Goal: Transaction & Acquisition: Purchase product/service

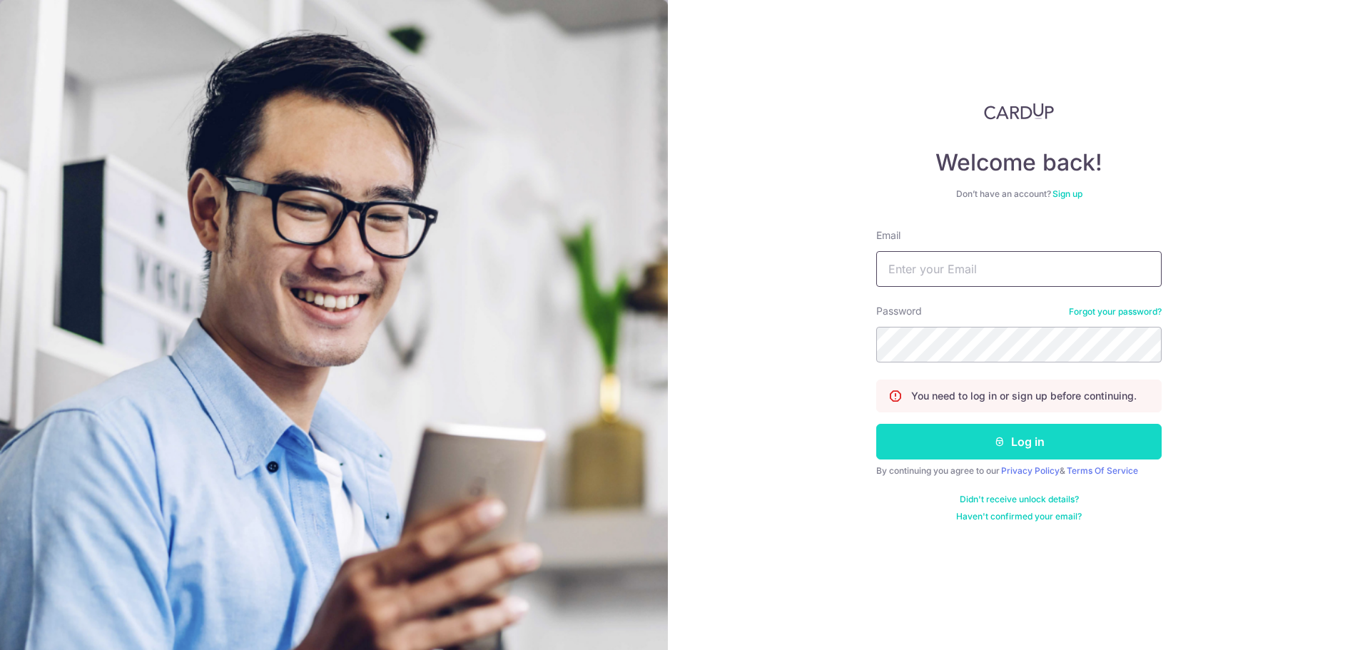
type input "hello@alttabelectronics.com"
click at [939, 424] on button "Log in" at bounding box center [1018, 442] width 285 height 36
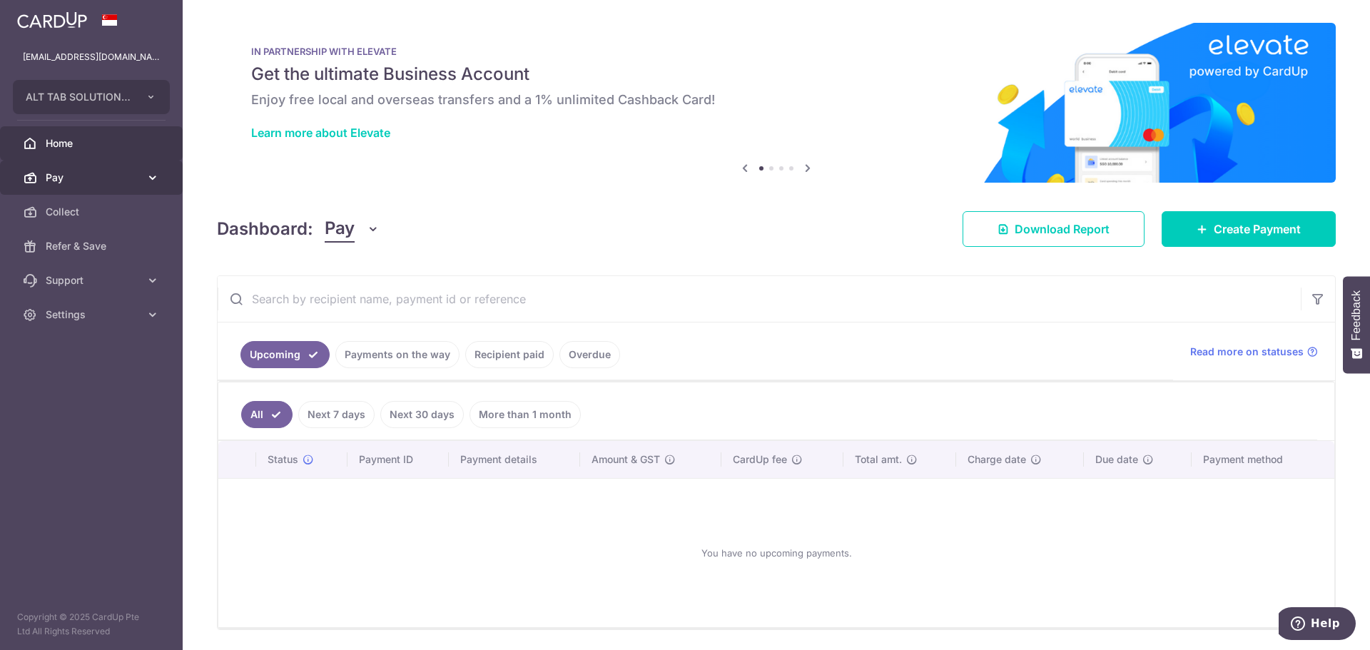
click at [114, 188] on link "Pay" at bounding box center [91, 178] width 183 height 34
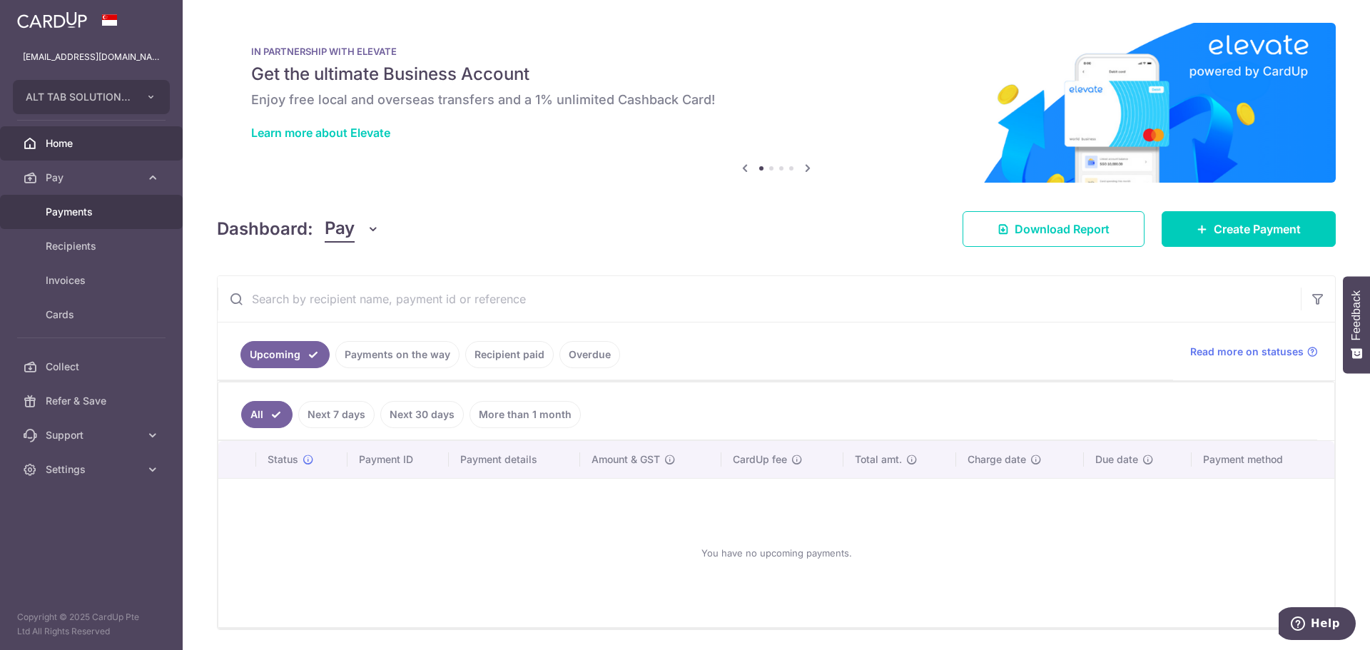
click at [93, 211] on span "Payments" at bounding box center [93, 212] width 94 height 14
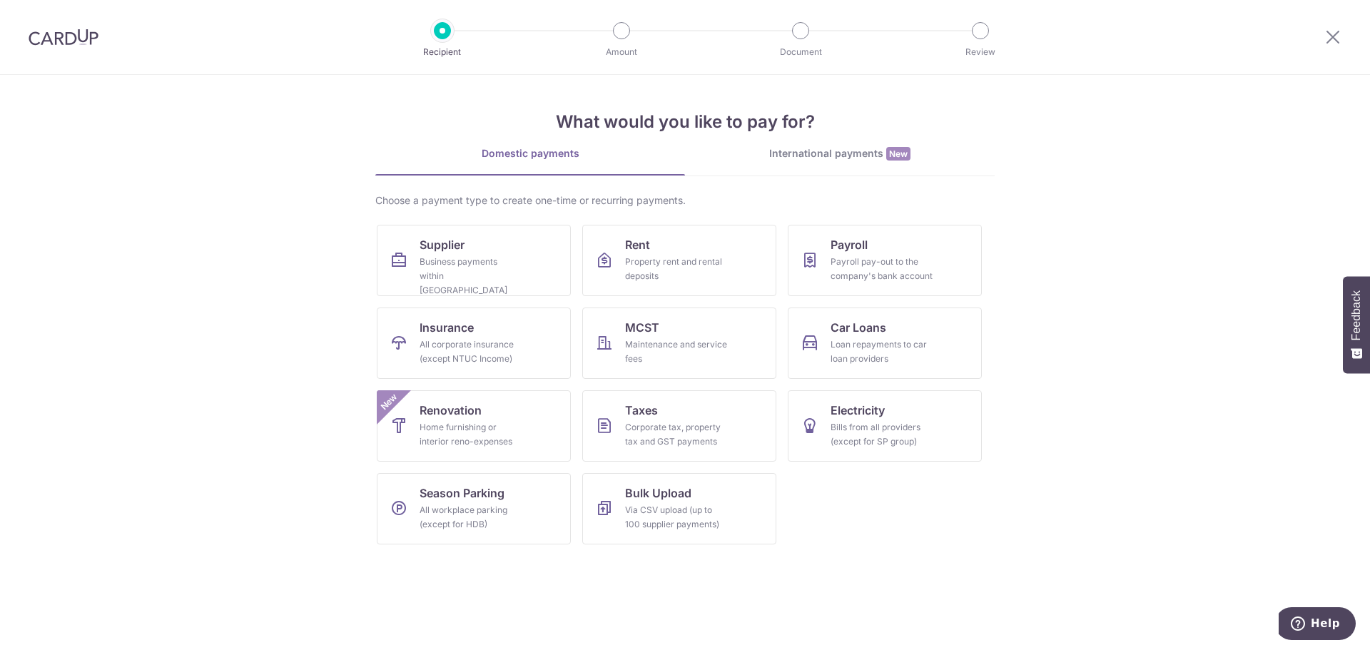
click at [823, 155] on div "International payments New" at bounding box center [840, 153] width 310 height 15
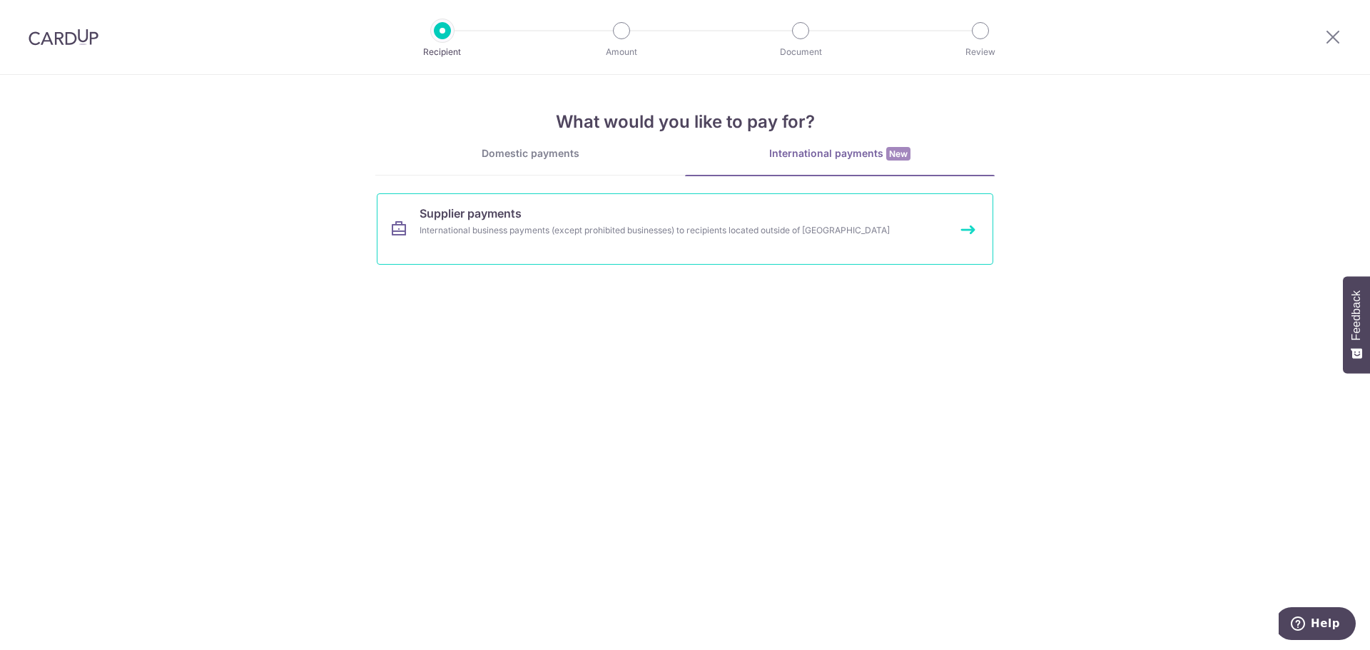
click at [741, 223] on div "International business payments (except prohibited businesses) to recipients lo…" at bounding box center [666, 230] width 493 height 14
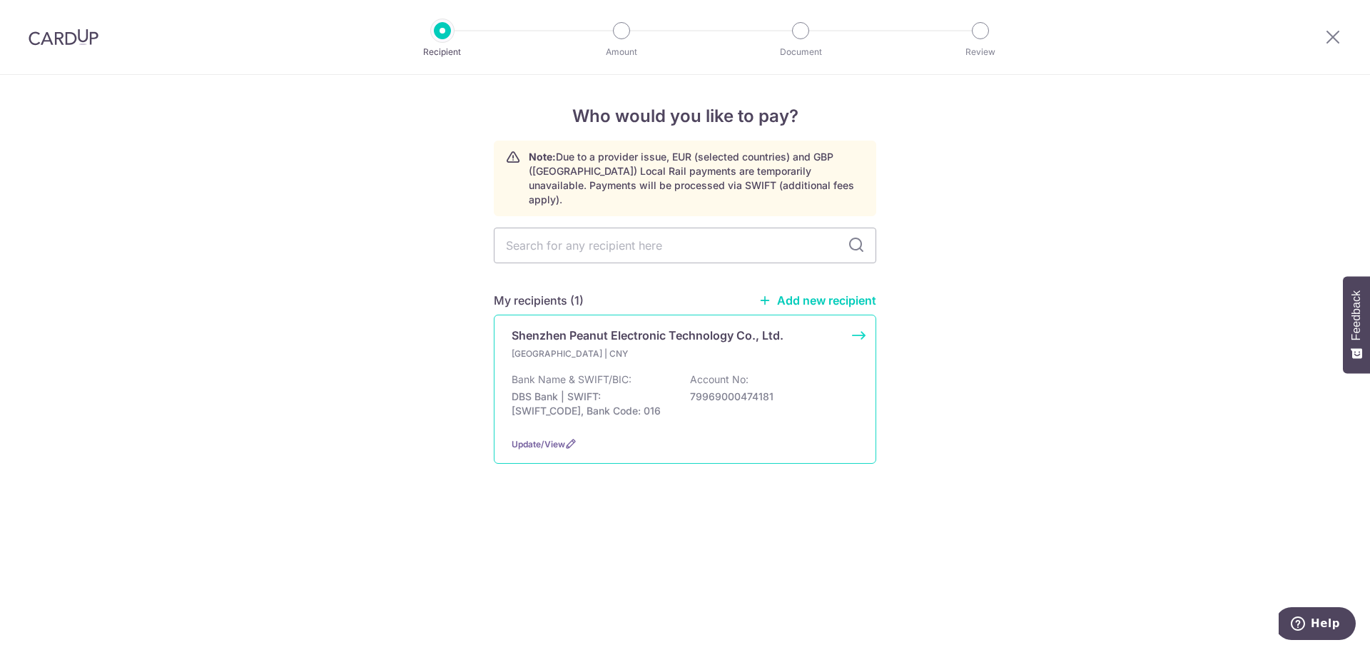
click at [678, 347] on p "[GEOGRAPHIC_DATA] | CNY" at bounding box center [596, 354] width 168 height 14
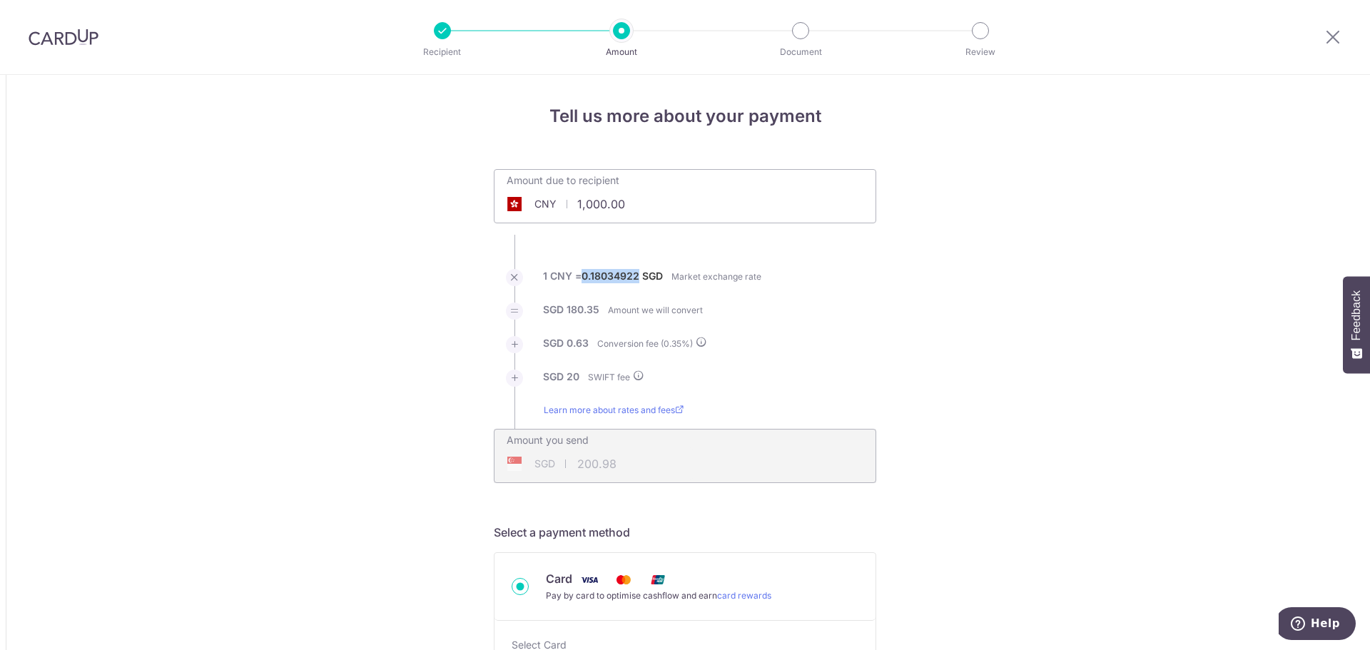
drag, startPoint x: 636, startPoint y: 278, endPoint x: 582, endPoint y: 278, distance: 54.2
click at [582, 278] on label "0.18034922" at bounding box center [610, 276] width 58 height 14
copy label "0.18034922"
click at [666, 205] on input "1,000.00" at bounding box center [604, 204] width 220 height 33
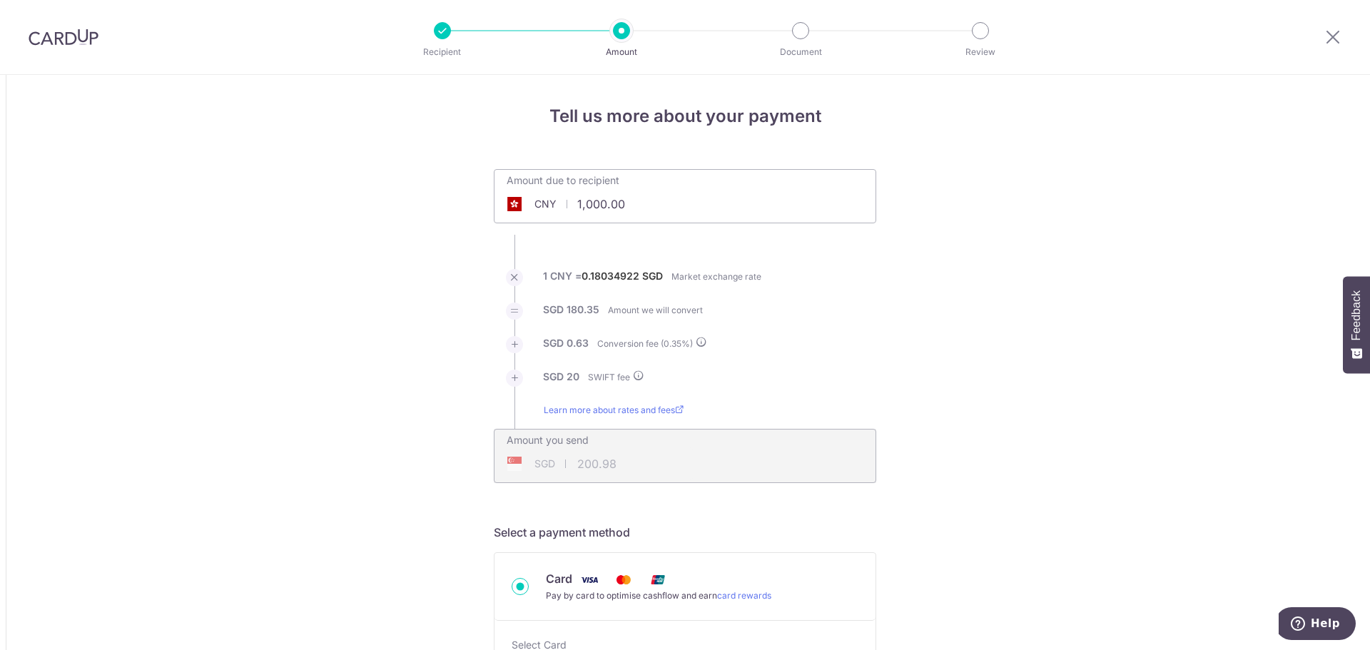
click at [666, 205] on input "1,000.00" at bounding box center [604, 204] width 220 height 33
click at [646, 205] on input "1,000.00" at bounding box center [604, 204] width 220 height 33
click at [811, 209] on div "Amount due to recipient CNY 1,000.00 1000" at bounding box center [685, 196] width 382 height 54
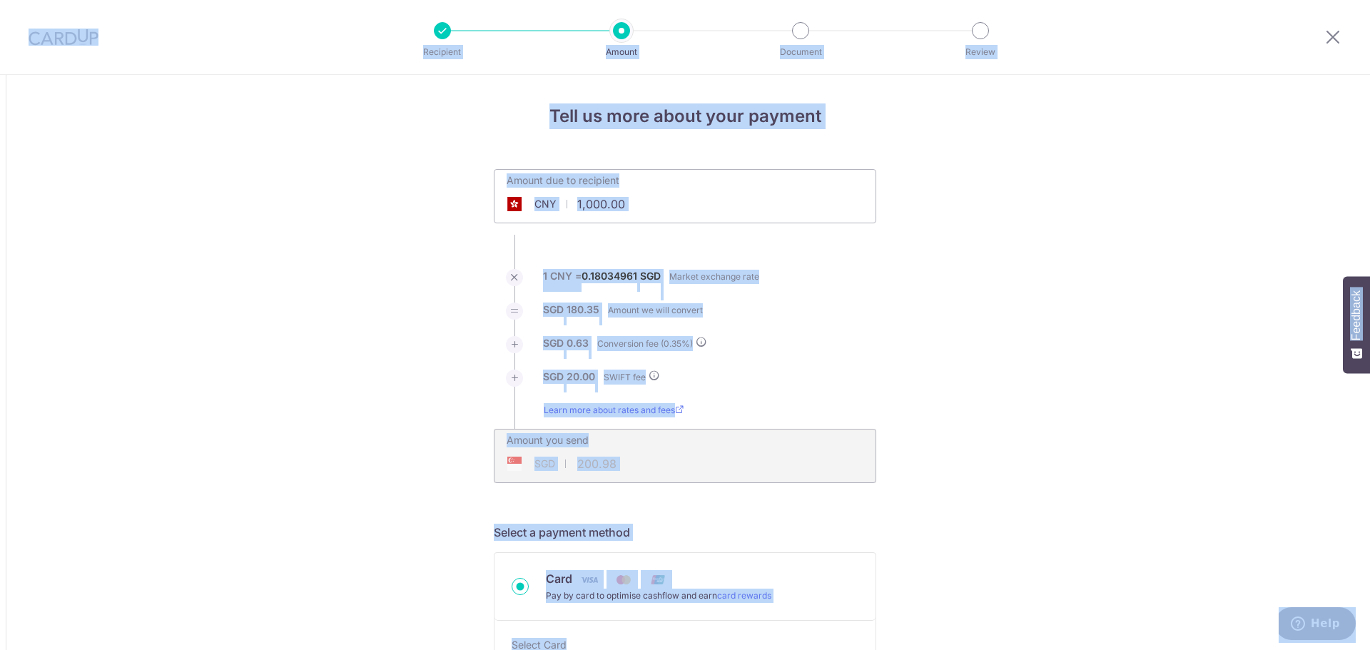
click at [766, 208] on div "Amount due to recipient CNY 1,000.00 1000" at bounding box center [685, 196] width 382 height 54
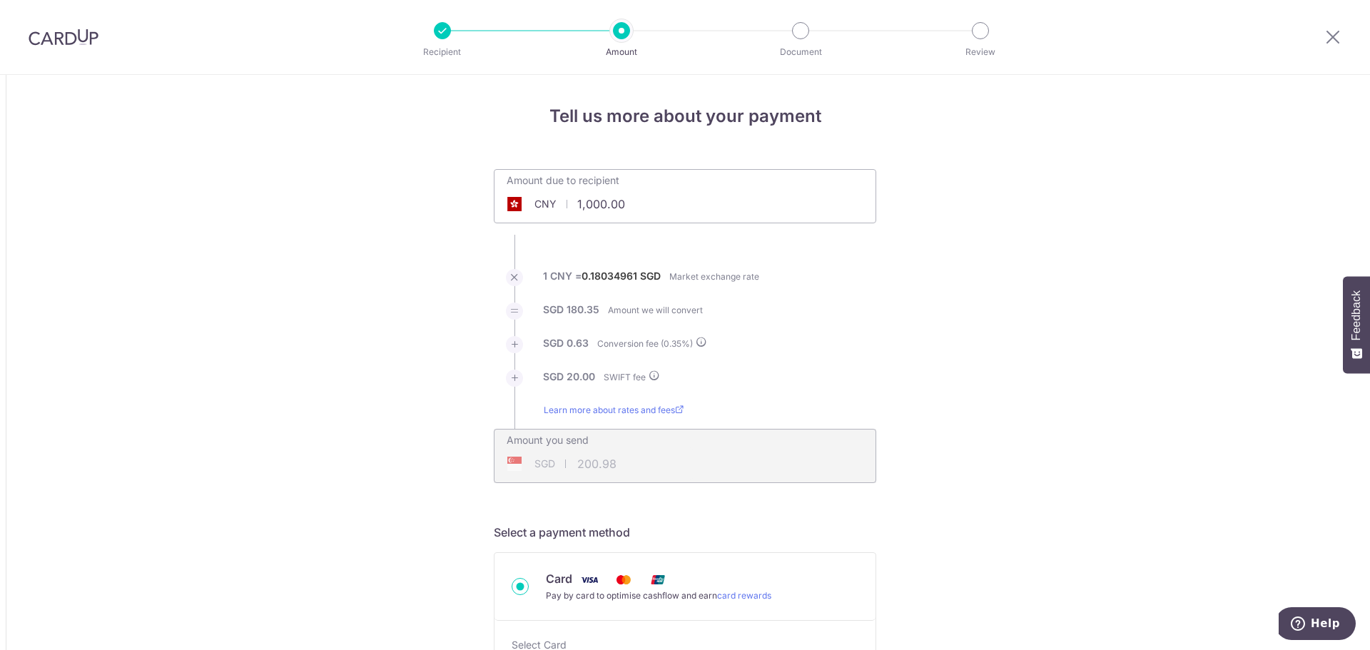
click at [549, 199] on span "CNY" at bounding box center [545, 204] width 22 height 14
click at [649, 209] on input "1,000.00" at bounding box center [604, 204] width 220 height 33
paste input "46,178"
type input "46,178.00"
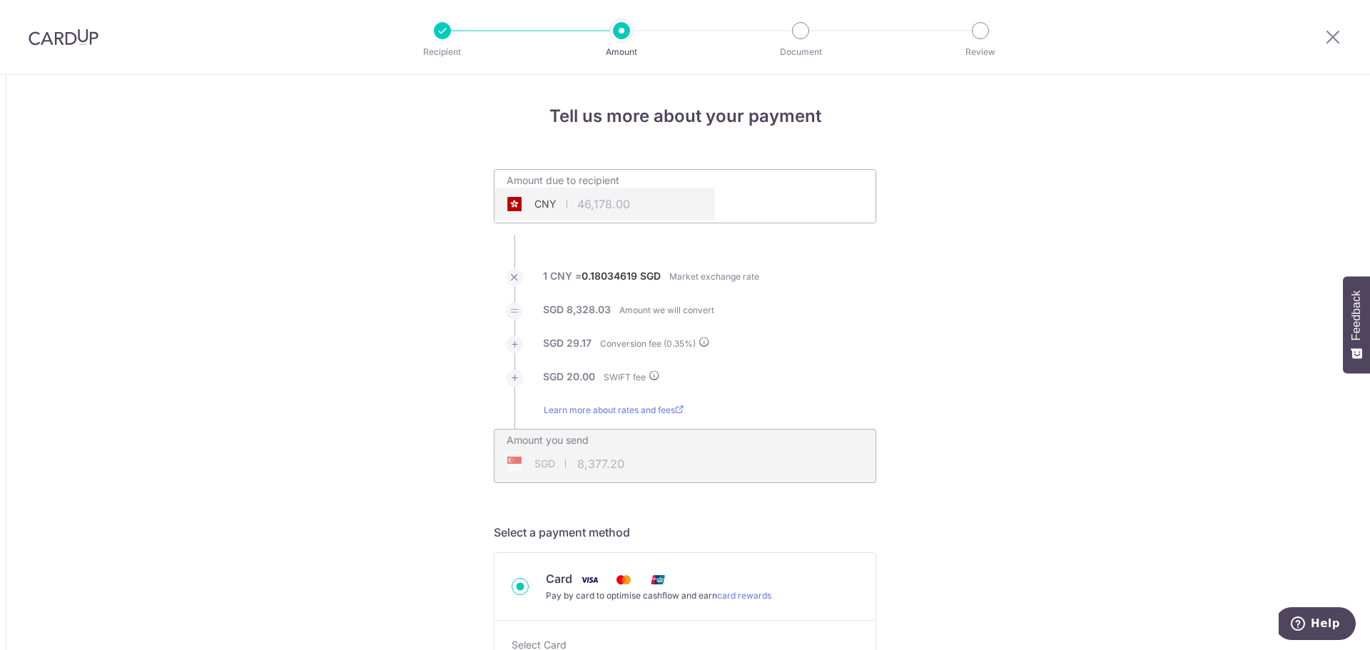
type input "8,376.11"
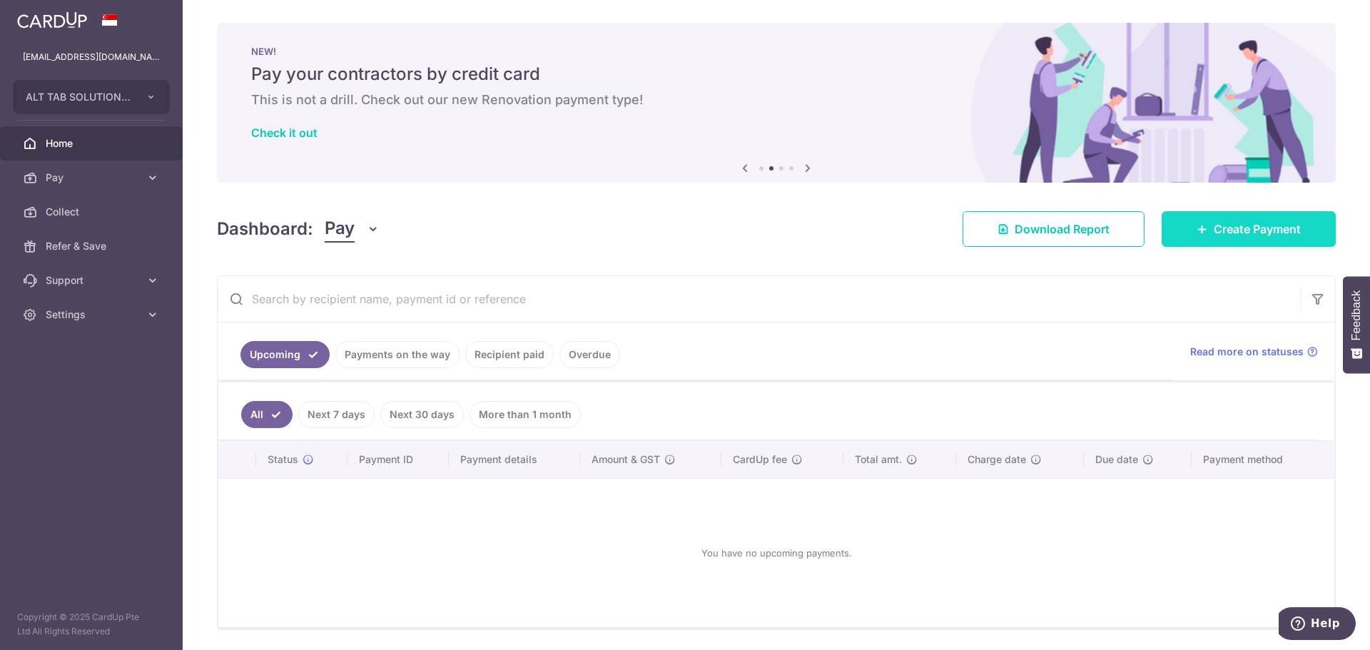
click at [1196, 230] on icon at bounding box center [1201, 228] width 11 height 11
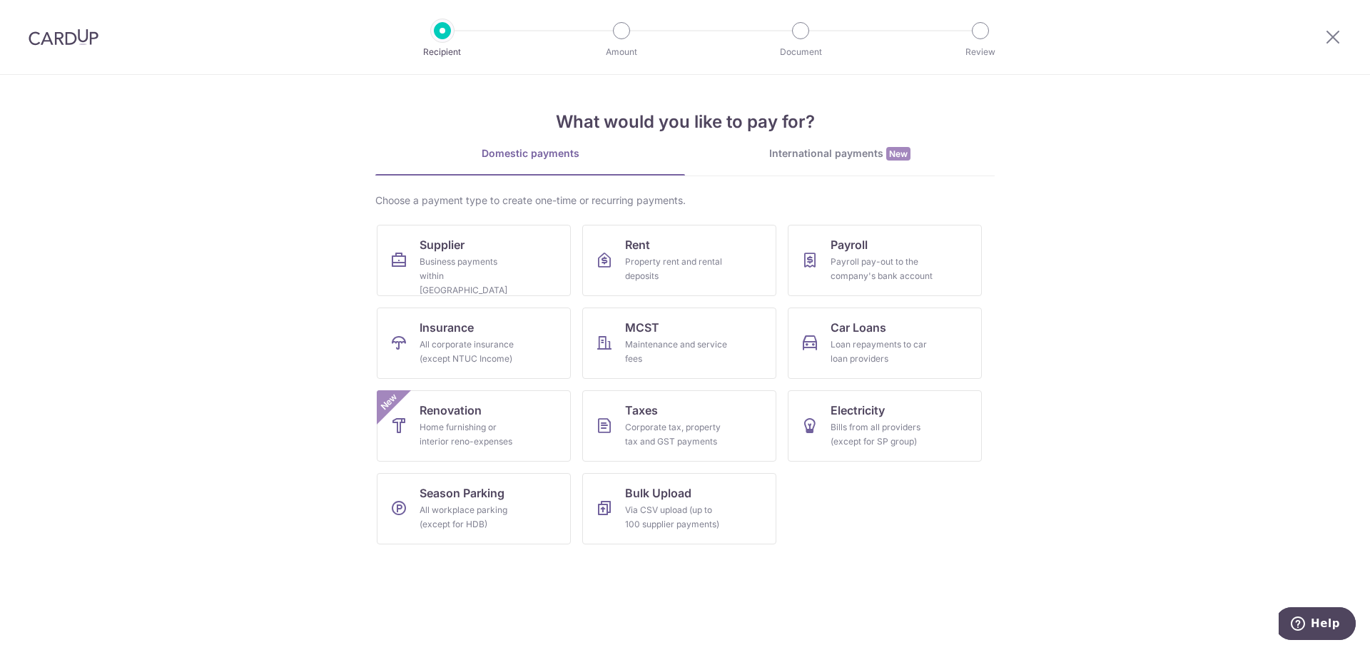
click at [902, 166] on link "International payments New" at bounding box center [840, 160] width 310 height 29
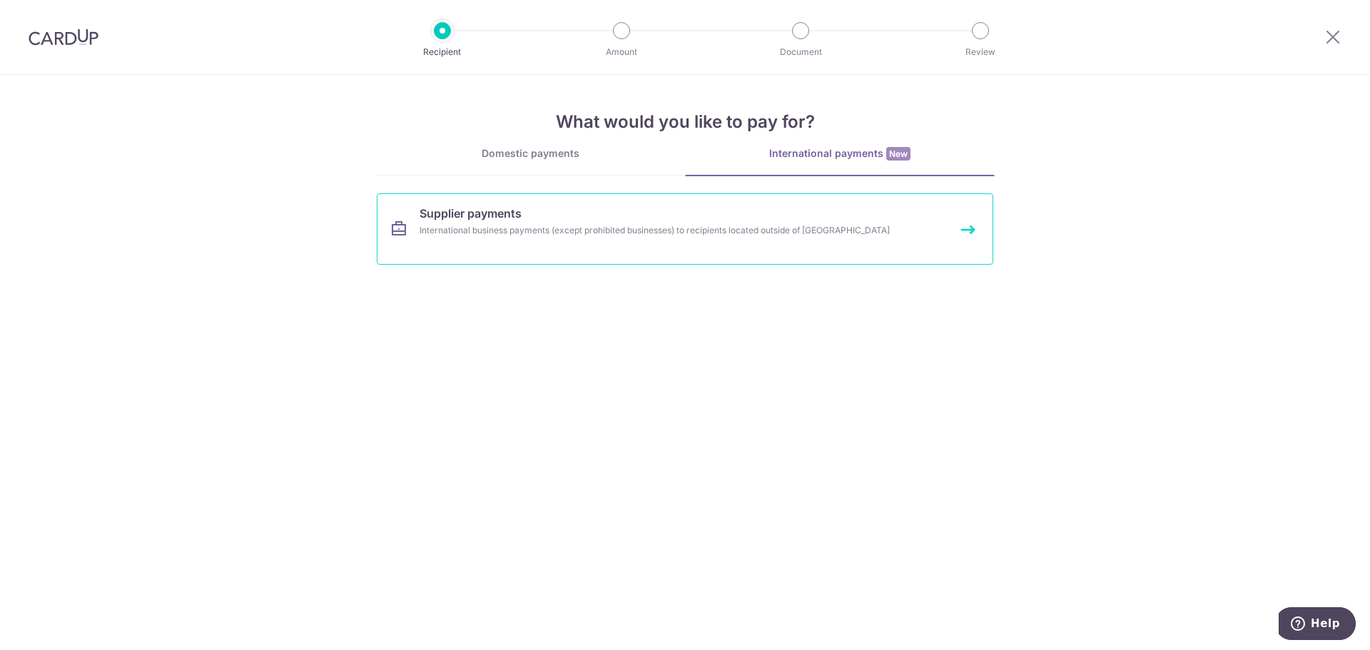
click at [496, 244] on link "Supplier payments International business payments (except prohibited businesses…" at bounding box center [685, 228] width 616 height 71
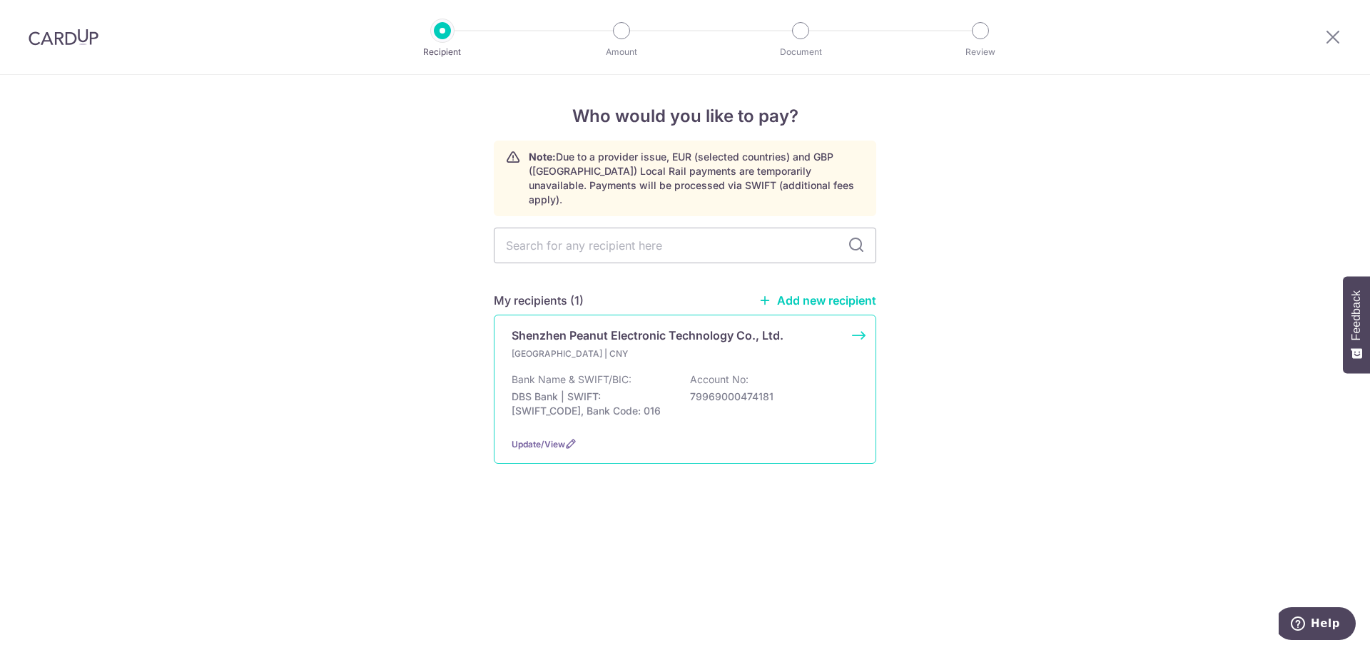
click at [710, 392] on div "Bank Name & SWIFT/BIC: DBS Bank | SWIFT: [SWIFT_CODE], Bank Code: 016 Account N…" at bounding box center [685, 398] width 347 height 53
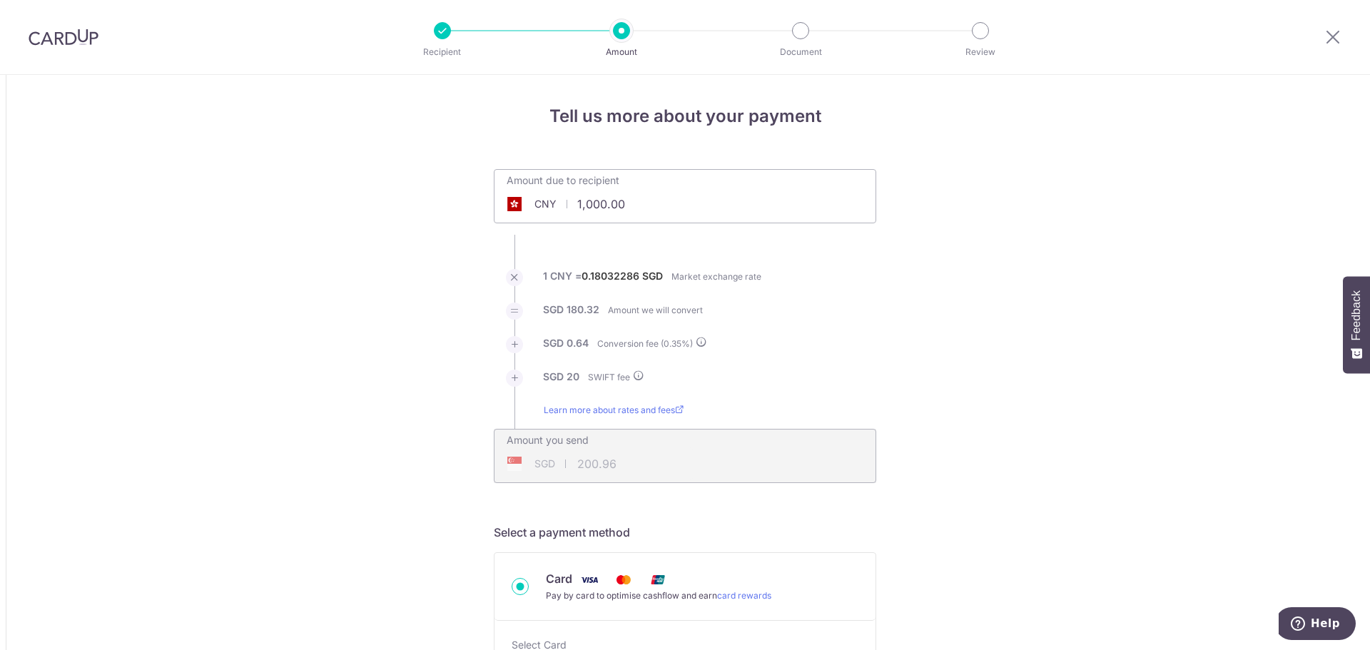
click at [606, 208] on input "1,000.00" at bounding box center [604, 204] width 220 height 33
type input "1,000.00"
type input "200.95"
click at [678, 180] on div "Amount due to recipient CNY 1,000.00 1000" at bounding box center [604, 187] width 220 height 34
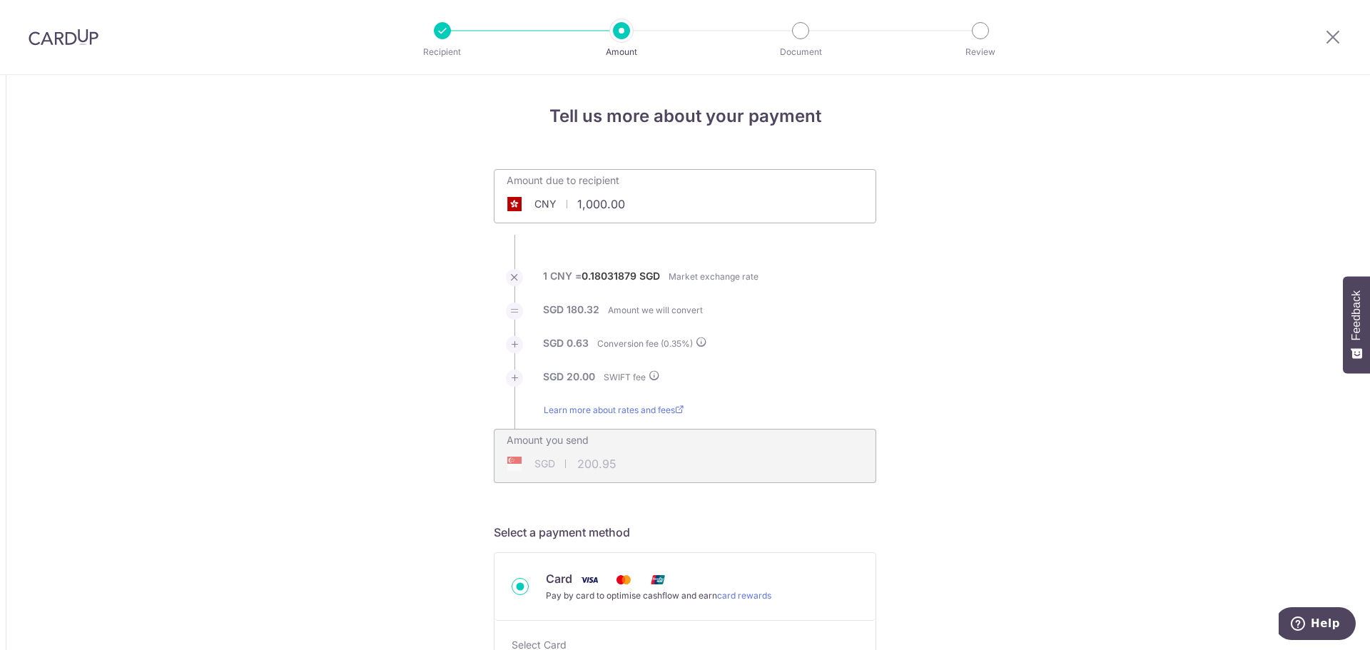
click at [678, 180] on div "Amount due to recipient CNY 1,000.00 1000" at bounding box center [604, 187] width 220 height 34
click at [666, 203] on input "1,000.00" at bounding box center [604, 204] width 220 height 33
type input "46,178.00"
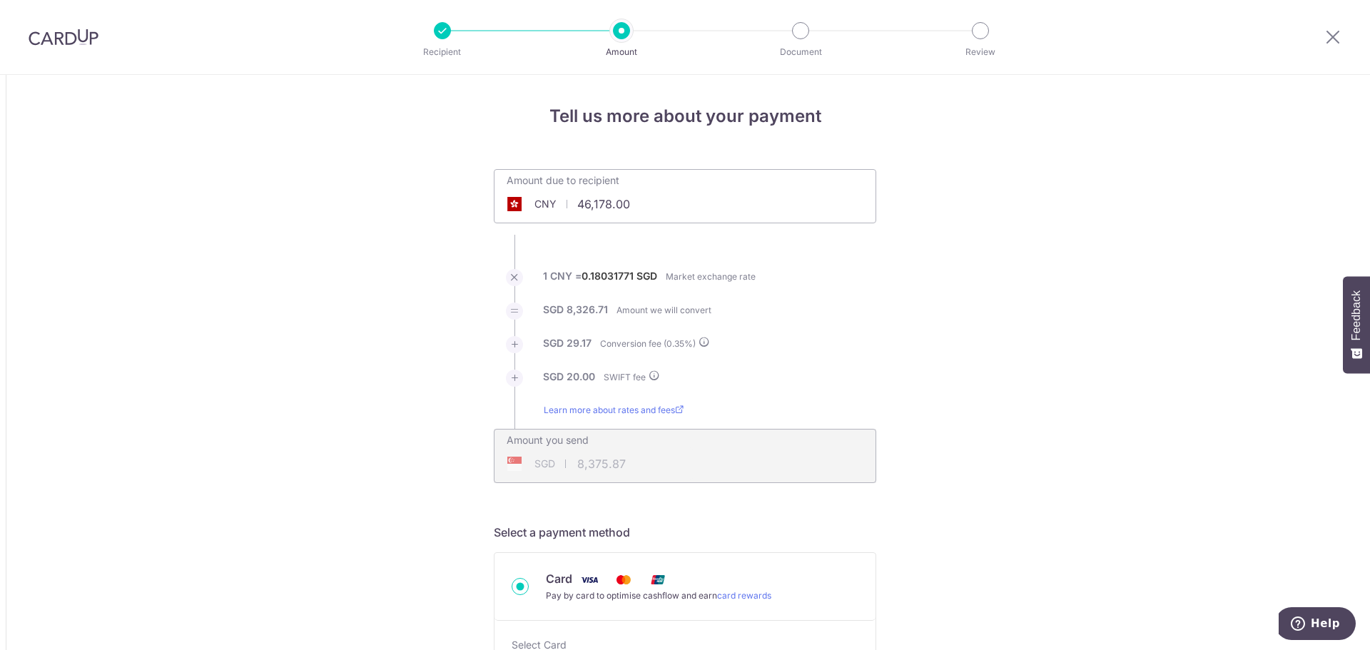
type input "8,375.87"
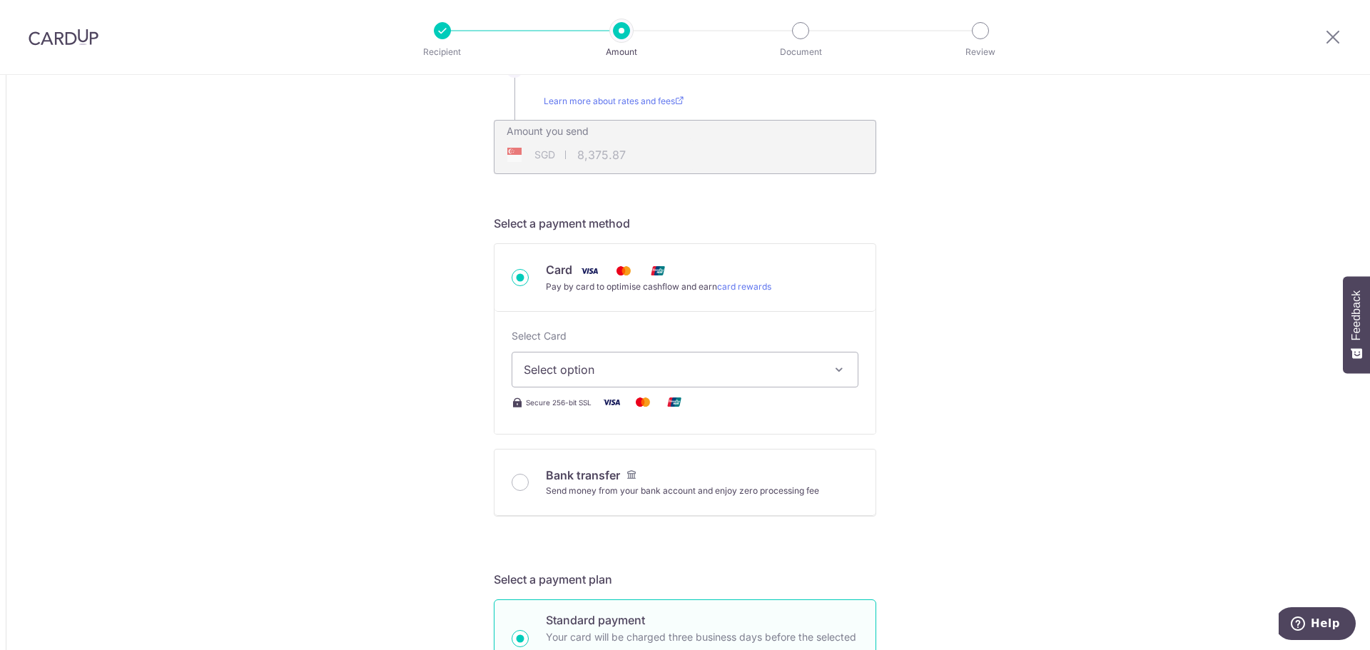
scroll to position [428, 0]
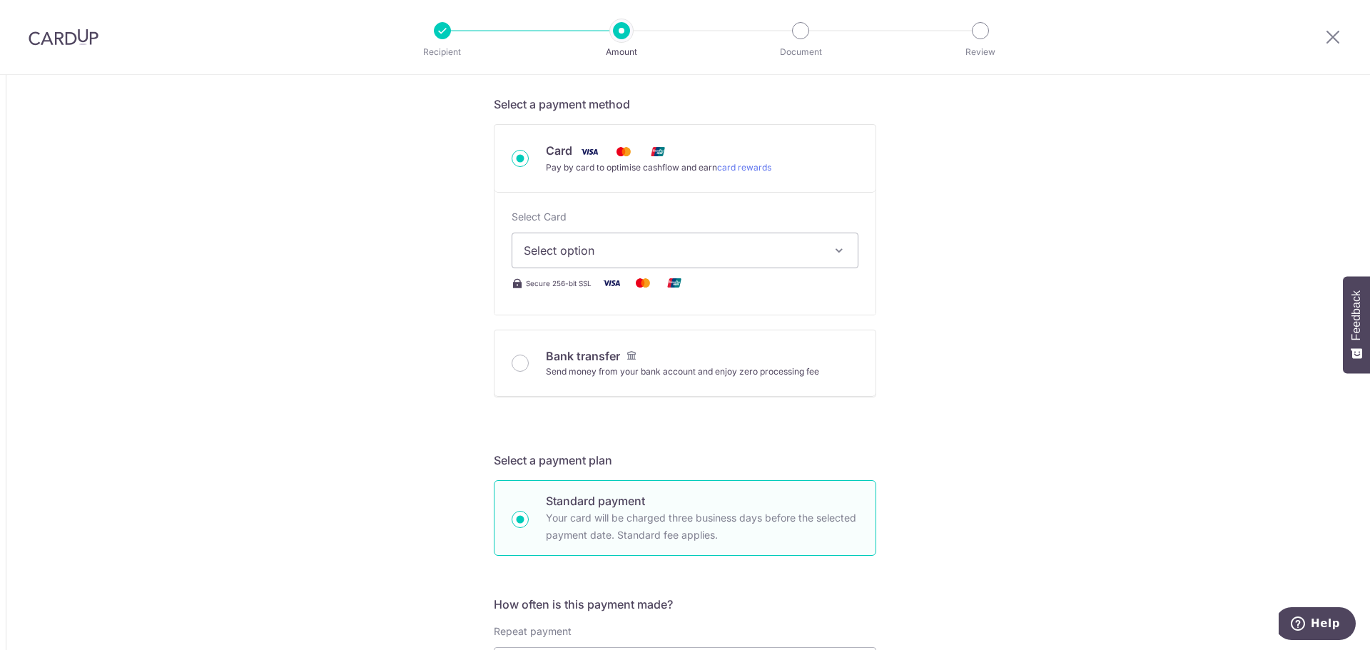
click at [660, 258] on span "Select option" at bounding box center [672, 250] width 297 height 17
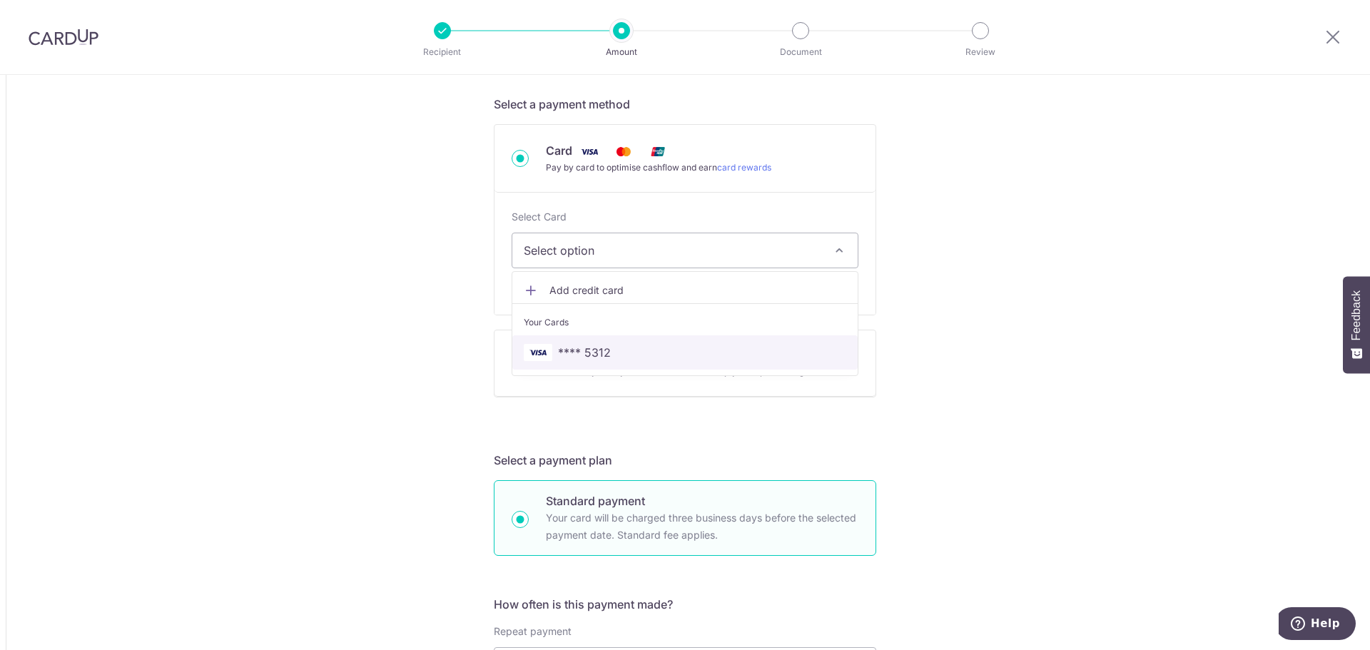
drag, startPoint x: 604, startPoint y: 343, endPoint x: 512, endPoint y: 422, distance: 121.5
click at [604, 343] on link "**** 5312" at bounding box center [684, 352] width 345 height 34
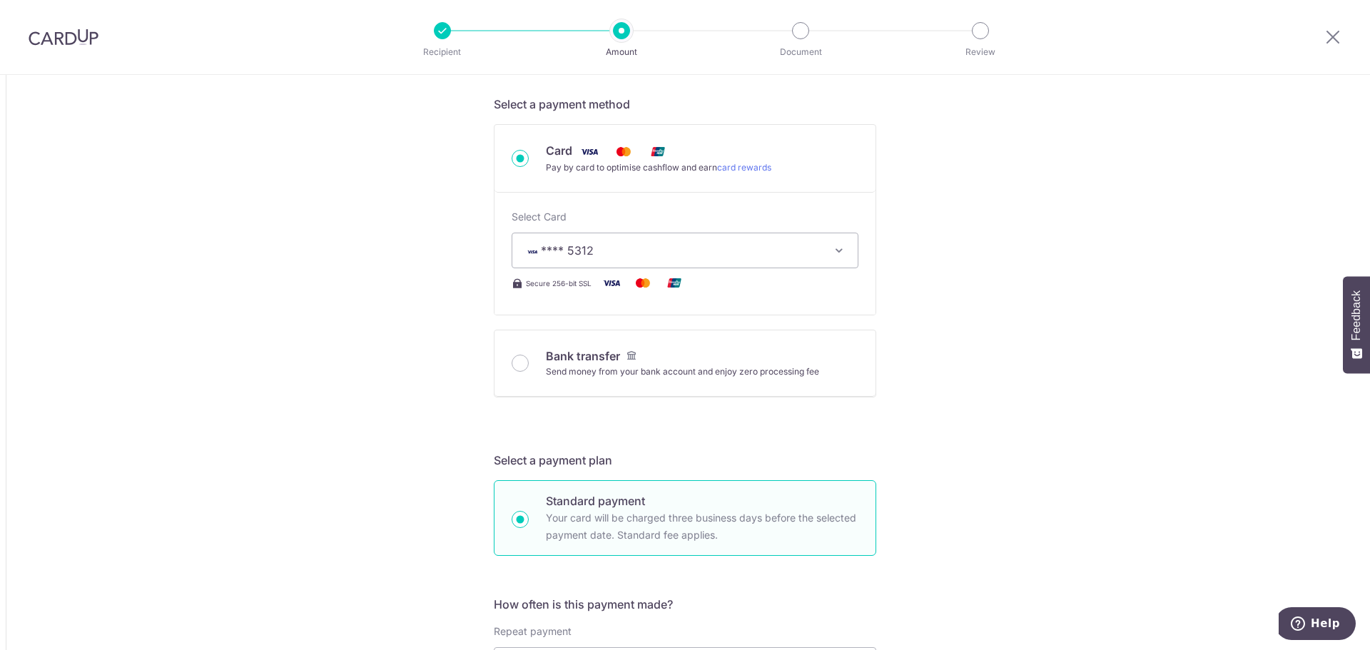
type input "46,178.00"
type input "8,375.74"
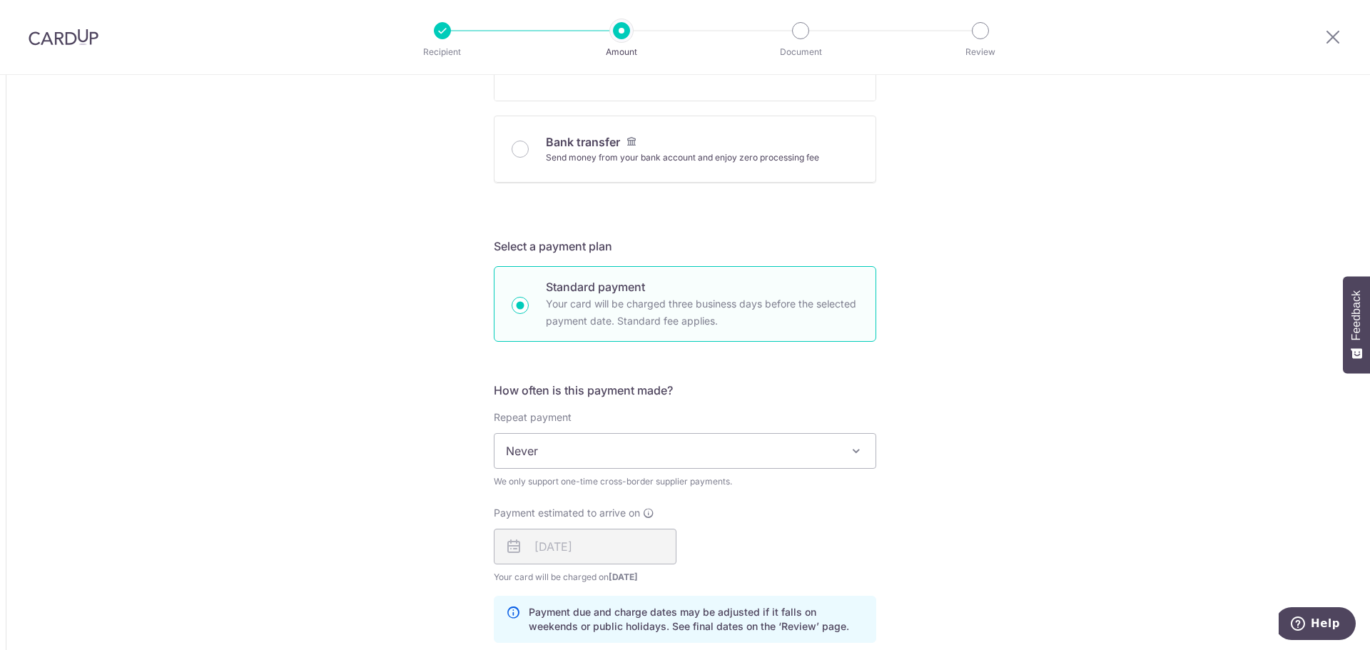
scroll to position [785, 0]
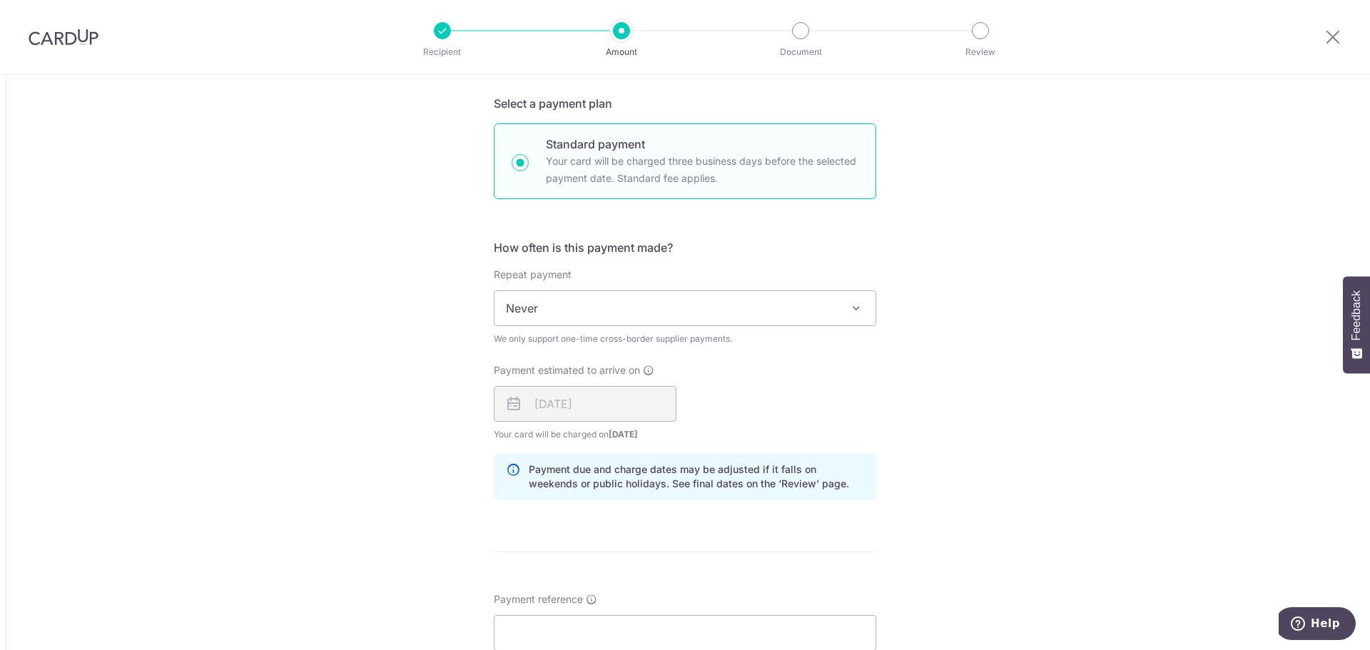
click at [596, 322] on span "Never" at bounding box center [684, 308] width 381 height 34
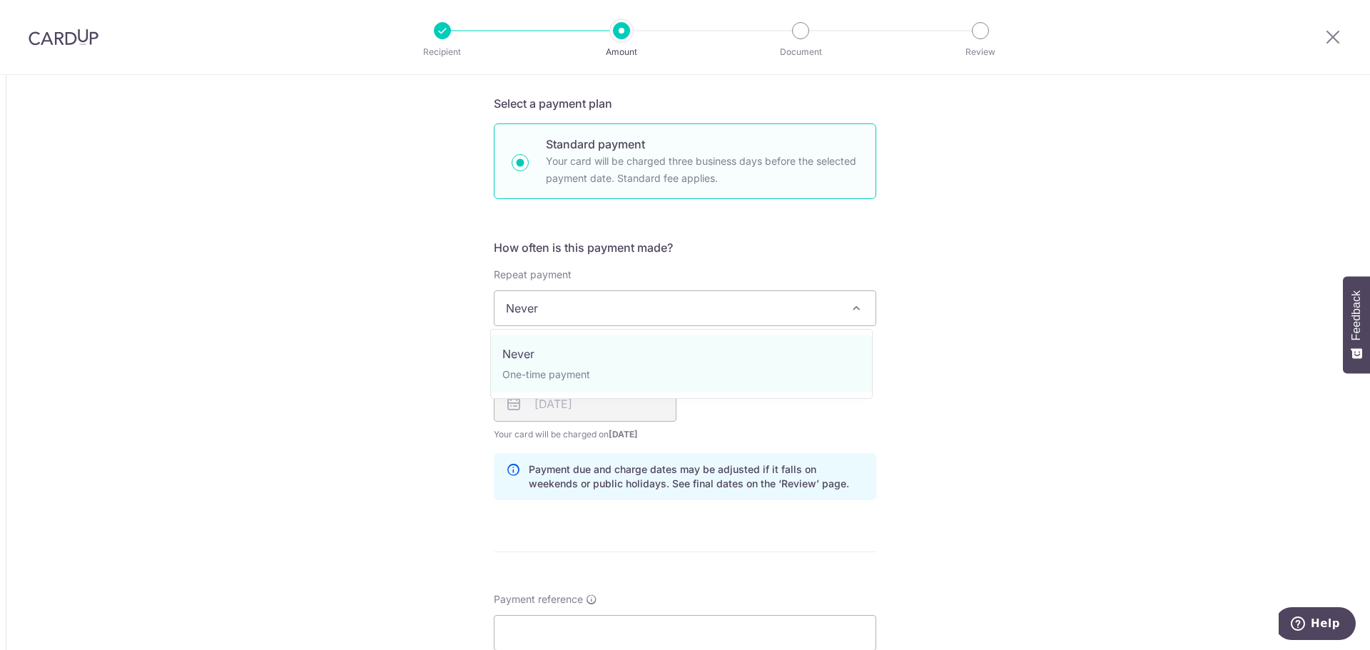
click at [470, 306] on div "Tell us more about your payment Amount due to recipient CNY 46,178.00 46178 1 C…" at bounding box center [685, 268] width 1370 height 1957
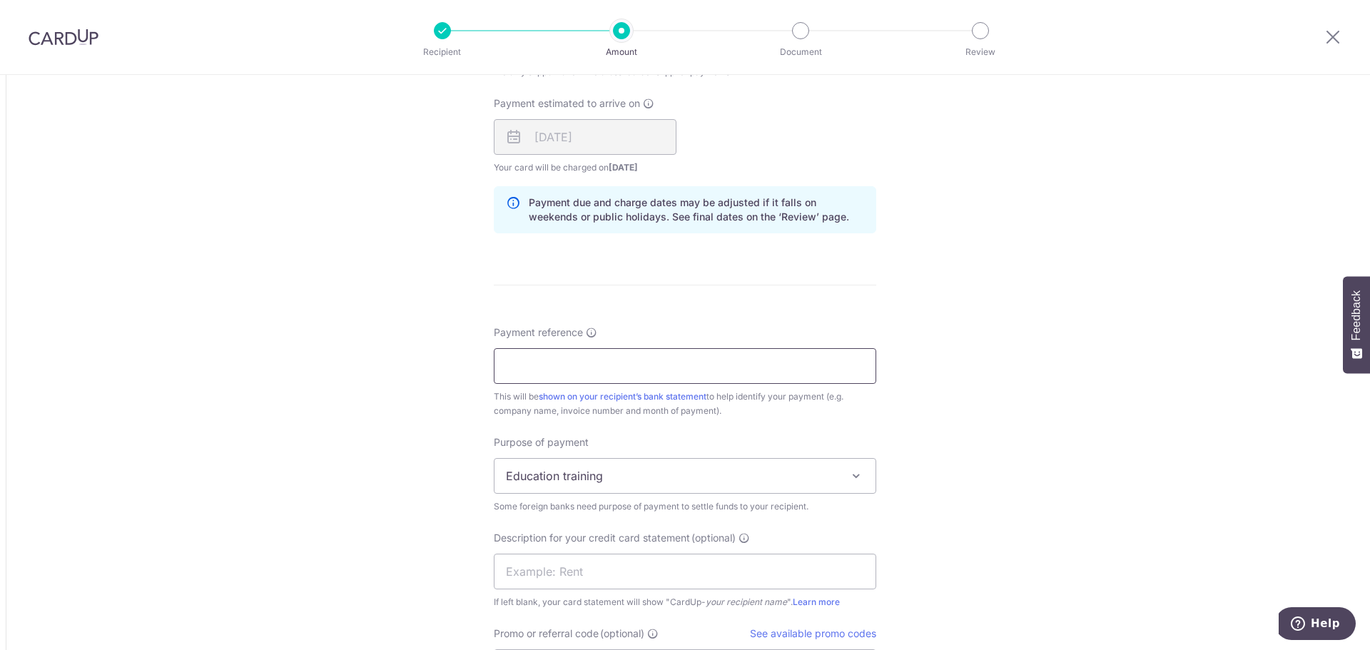
scroll to position [1142, 0]
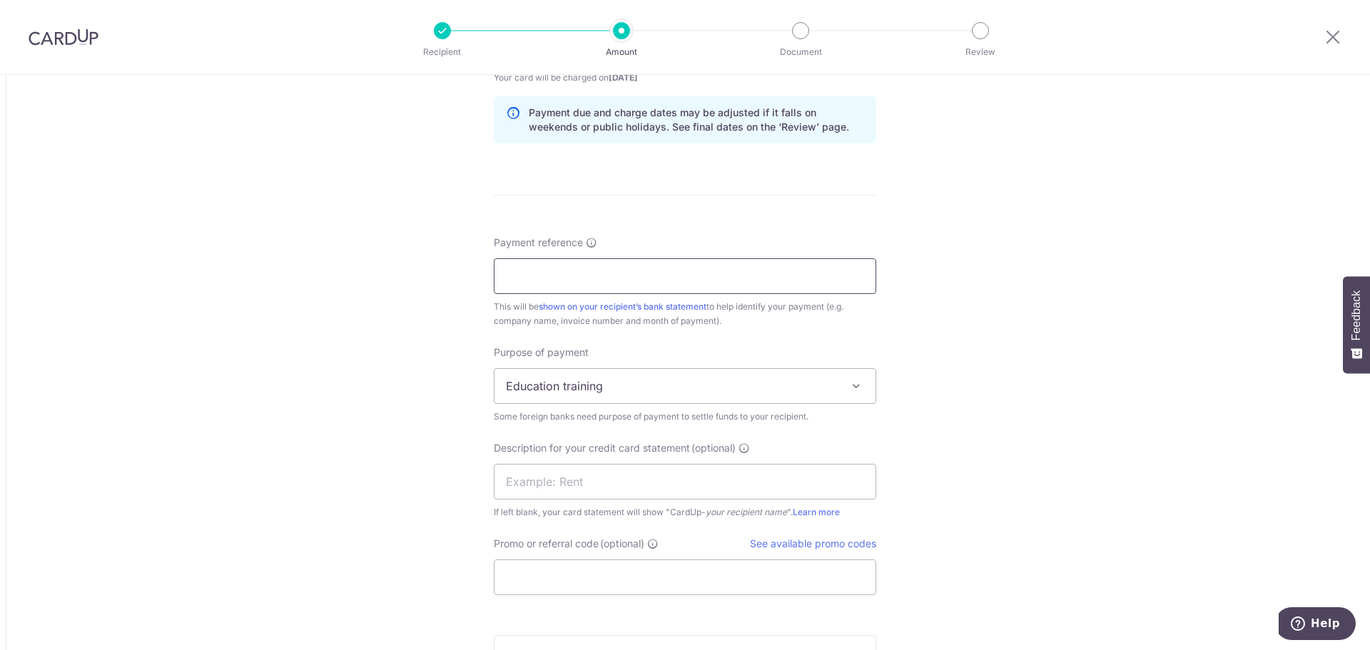
click at [684, 275] on input "Payment reference" at bounding box center [685, 276] width 382 height 36
paste input "BD2025090500001"
click at [632, 270] on input "BD2025090500001_DEPOIST" at bounding box center [685, 276] width 382 height 36
click at [606, 273] on input "BD2025090500001_DEPOIST" at bounding box center [685, 276] width 382 height 36
click at [606, 275] on input "BD2025090500001_DEPOIST" at bounding box center [685, 276] width 382 height 36
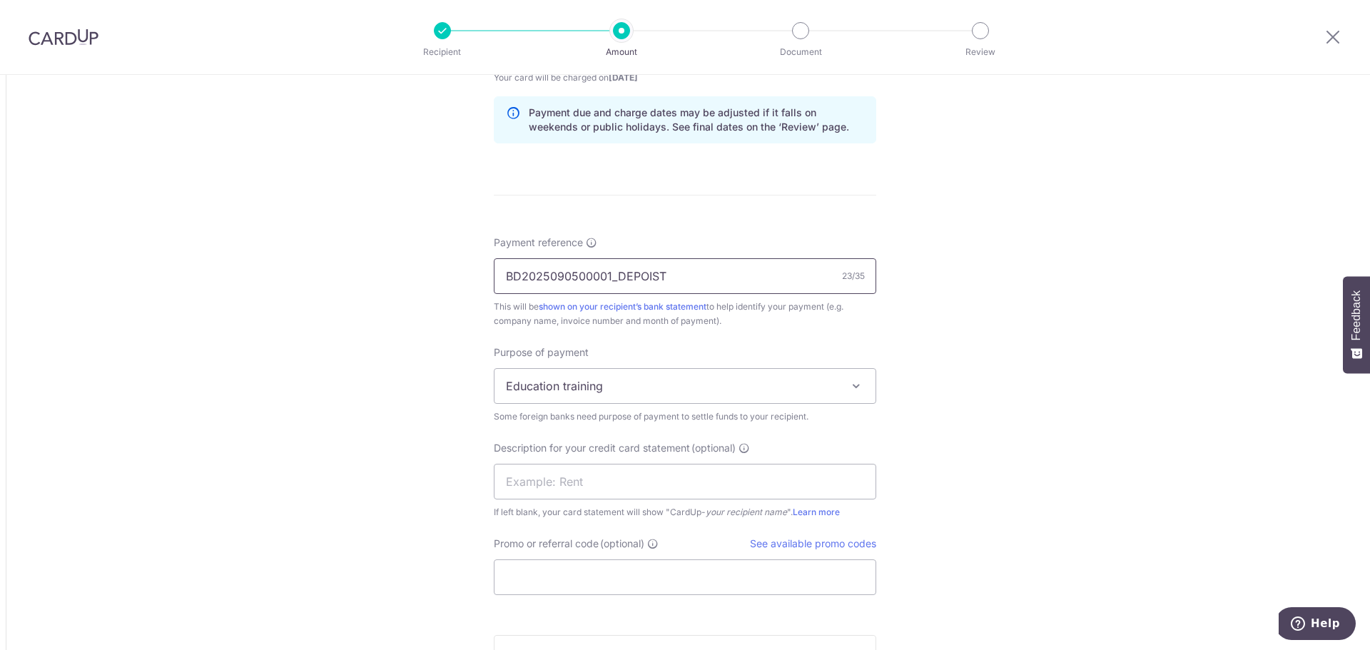
click at [554, 286] on input "BD2025090500001_DEPOIST" at bounding box center [685, 276] width 382 height 36
click at [615, 280] on input "BD2025090500001_DEPOIST" at bounding box center [685, 276] width 382 height 36
click at [604, 275] on input "BD2025090500001_DEPOIST" at bounding box center [685, 276] width 382 height 36
drag, startPoint x: 607, startPoint y: 275, endPoint x: 331, endPoint y: 286, distance: 276.3
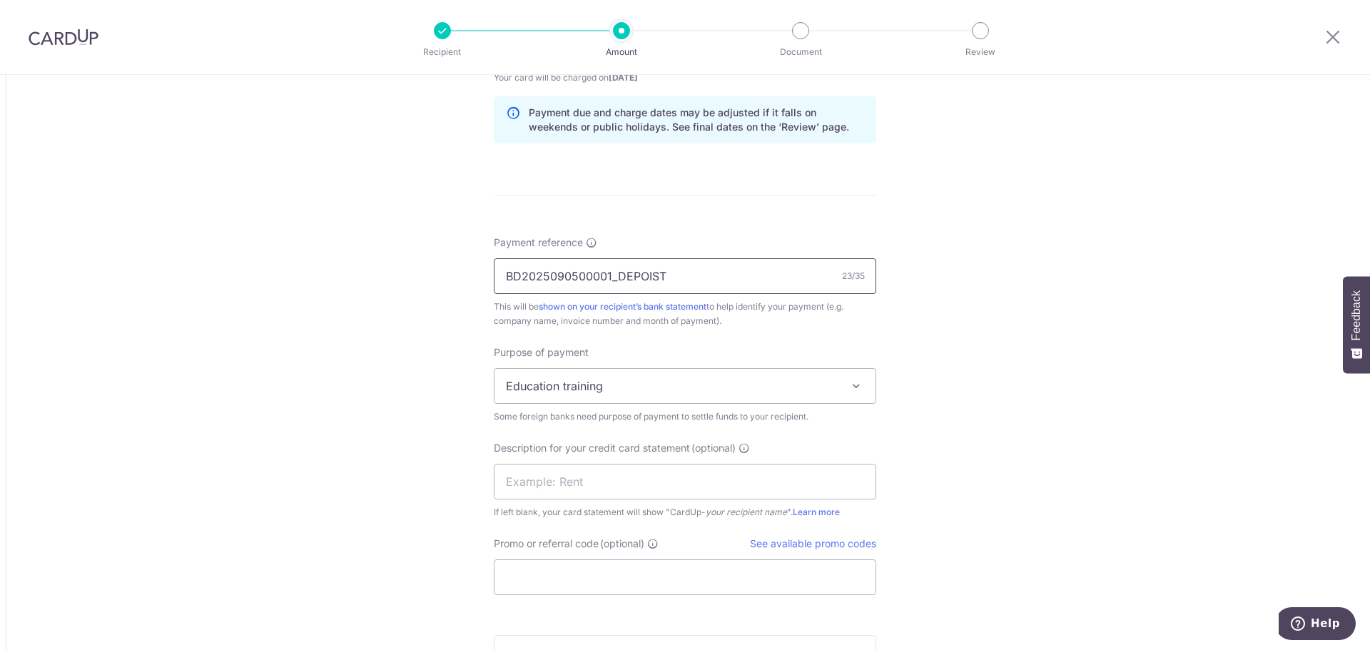
type input "BD2025090500001_DEPOIST"
click at [537, 385] on span "Education training" at bounding box center [684, 386] width 381 height 34
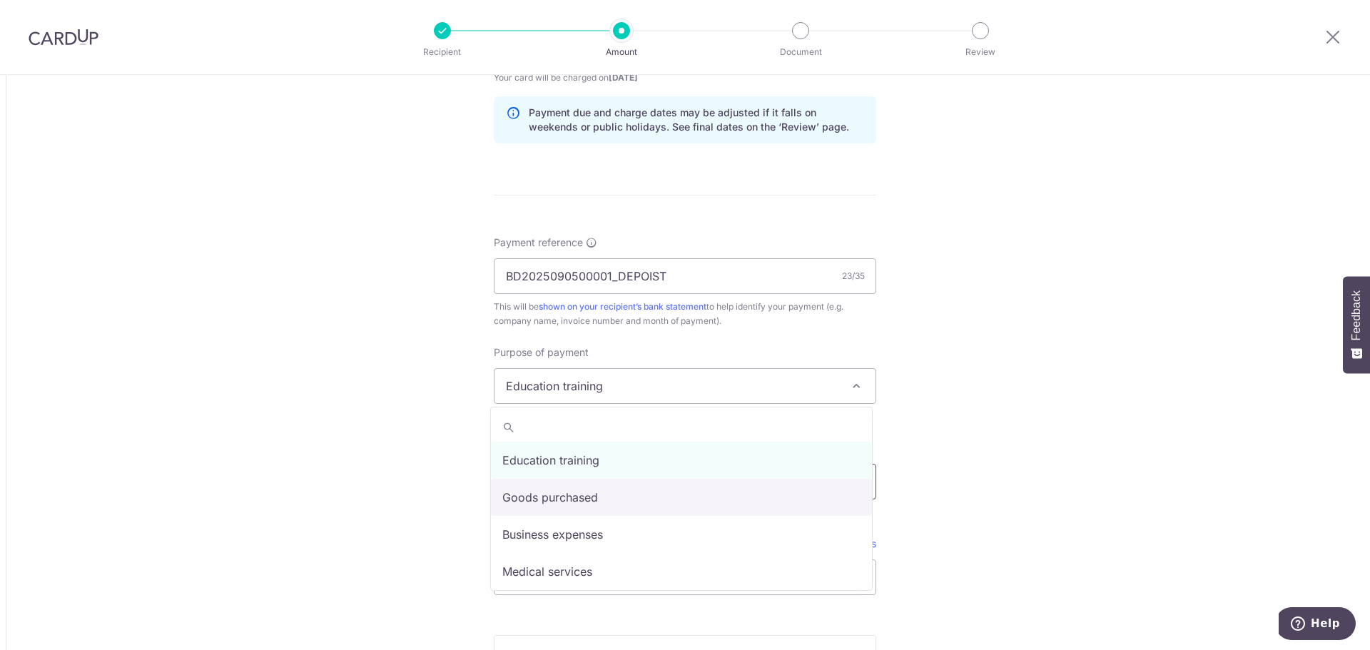
select select "Goods purchased"
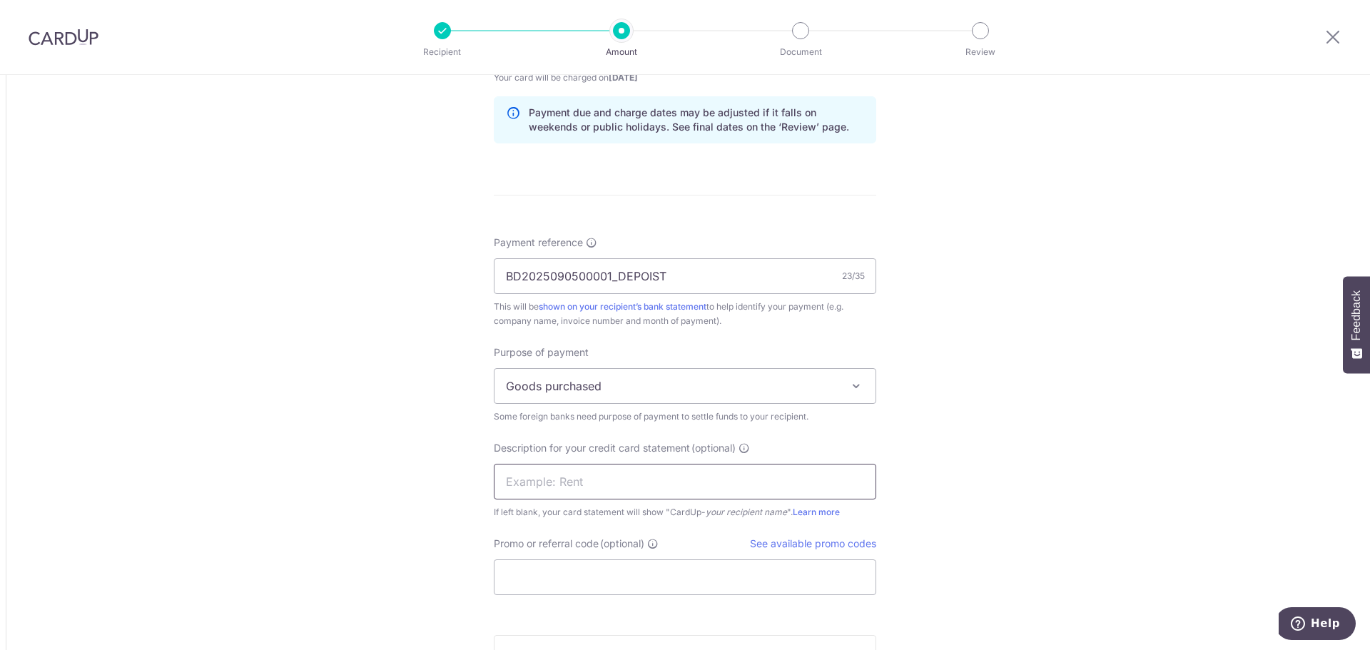
click at [614, 484] on input "text" at bounding box center [685, 482] width 382 height 36
paste input "BD2025090500001"
type input "BD2025090500001"
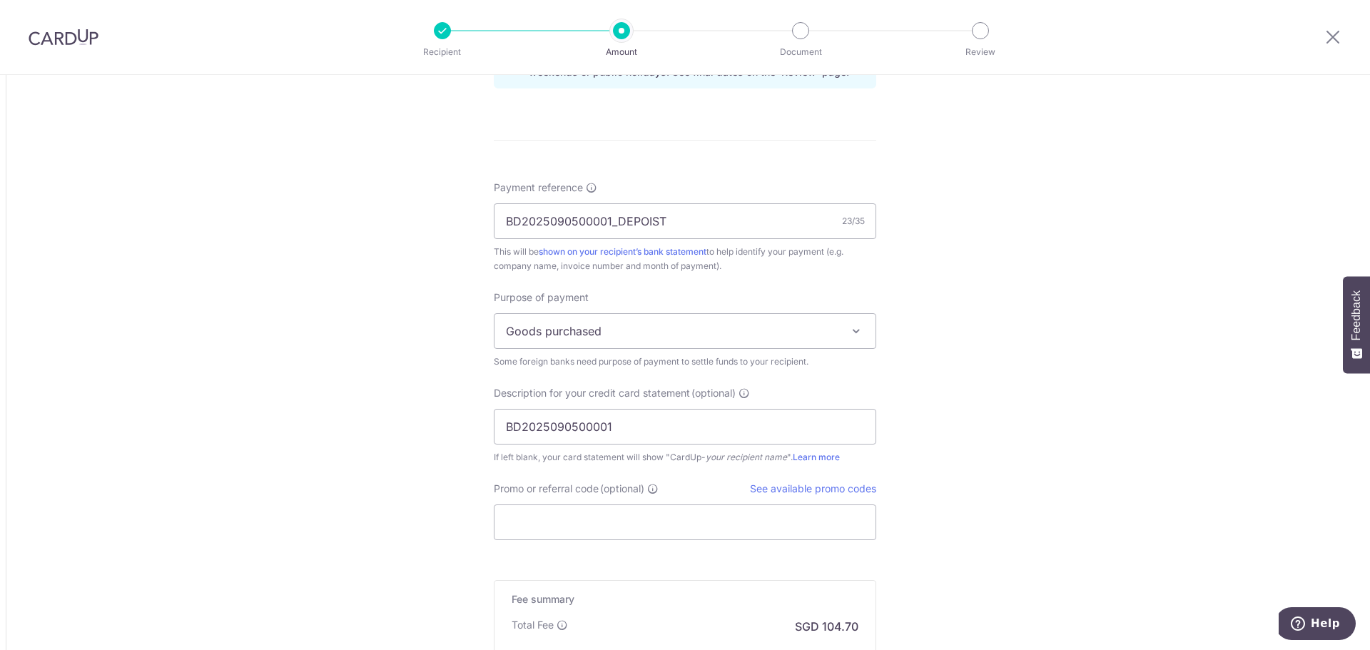
scroll to position [1284, 0]
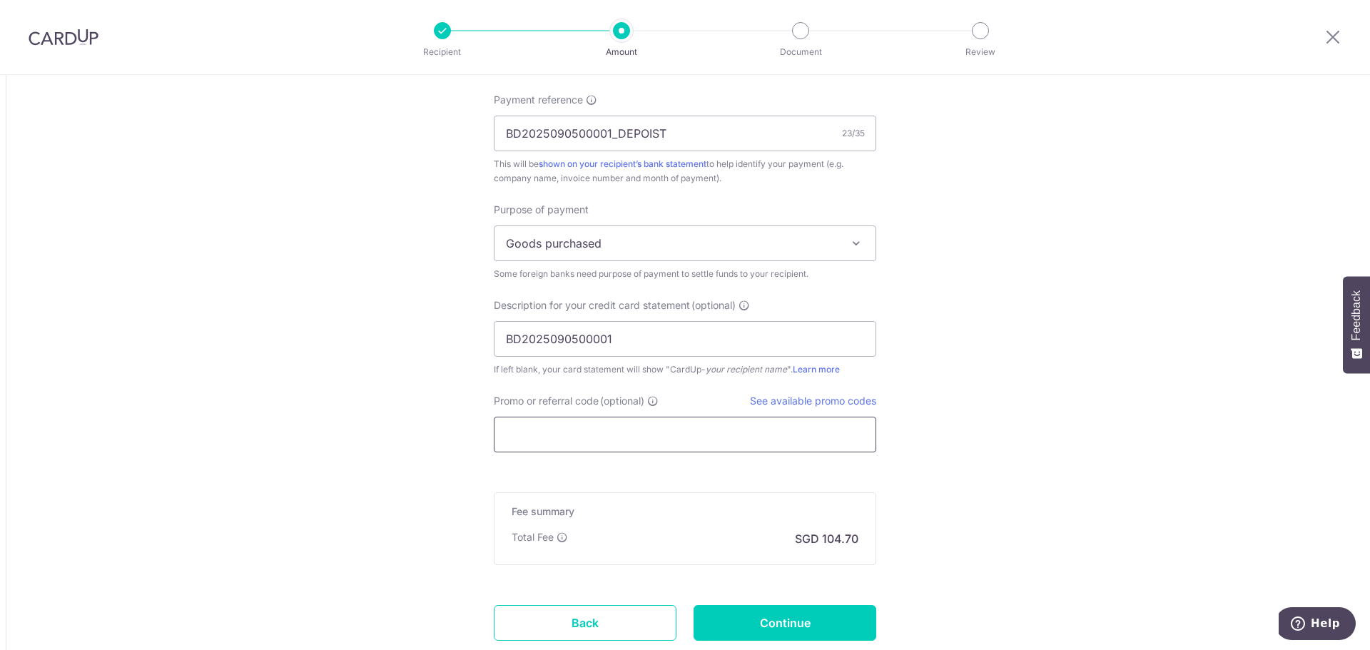
click at [708, 451] on input "Promo or referral code (optional)" at bounding box center [685, 435] width 382 height 36
click at [841, 399] on link "See available promo codes" at bounding box center [813, 401] width 126 height 12
click at [653, 447] on input "Promo or referral code (optional)" at bounding box center [685, 435] width 382 height 36
paste input "BOFF185"
type input "BOFF185"
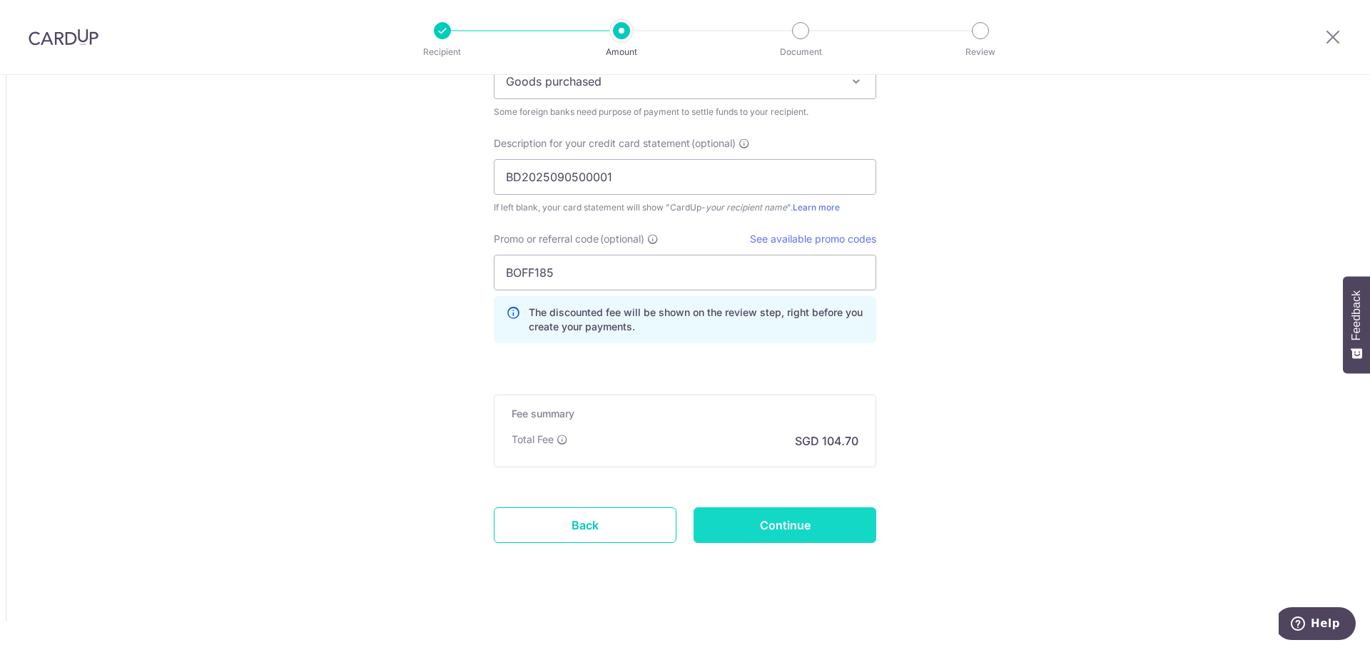
click at [836, 515] on input "Continue" at bounding box center [784, 525] width 183 height 36
type input "Create Schedule"
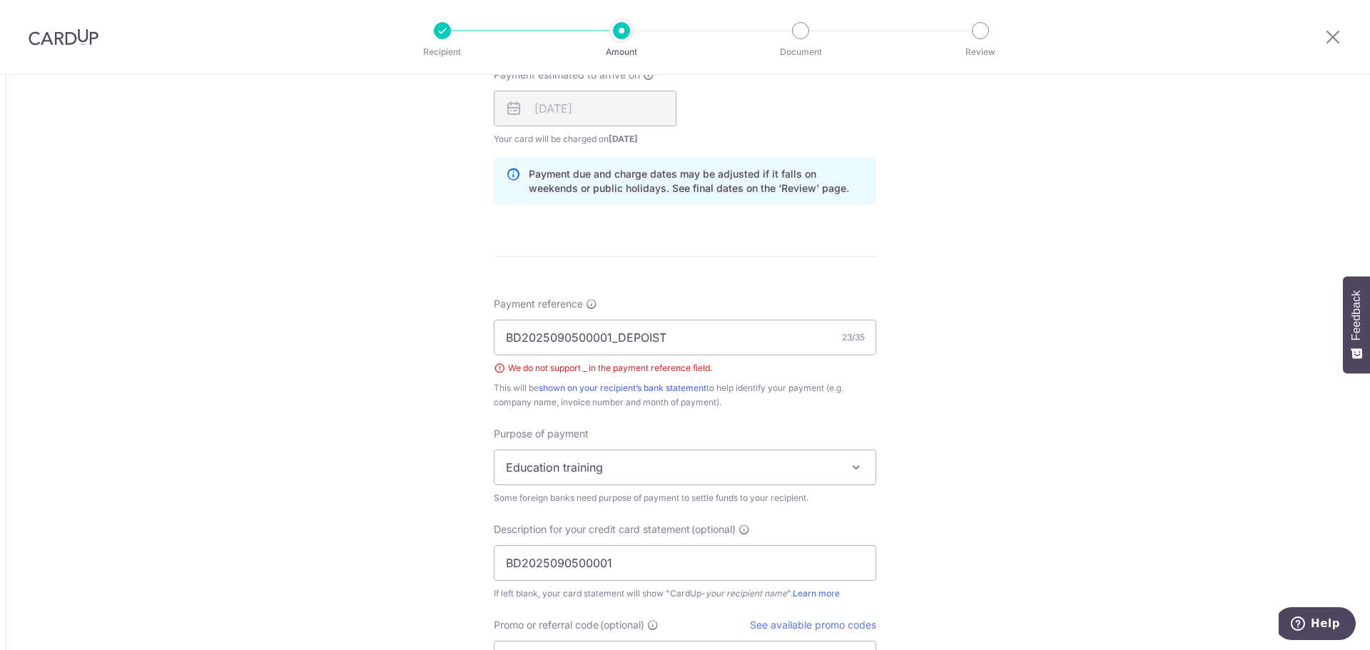
scroll to position [1081, 0]
click at [618, 337] on input "BD2025090500001_DEPOIST" at bounding box center [685, 337] width 382 height 36
click at [610, 337] on input "BD2025090500001_DEPOIST" at bounding box center [685, 337] width 382 height 36
click at [616, 337] on input "BD2025090500001_DEPOIST" at bounding box center [685, 337] width 382 height 36
drag, startPoint x: 646, startPoint y: 339, endPoint x: 633, endPoint y: 339, distance: 13.6
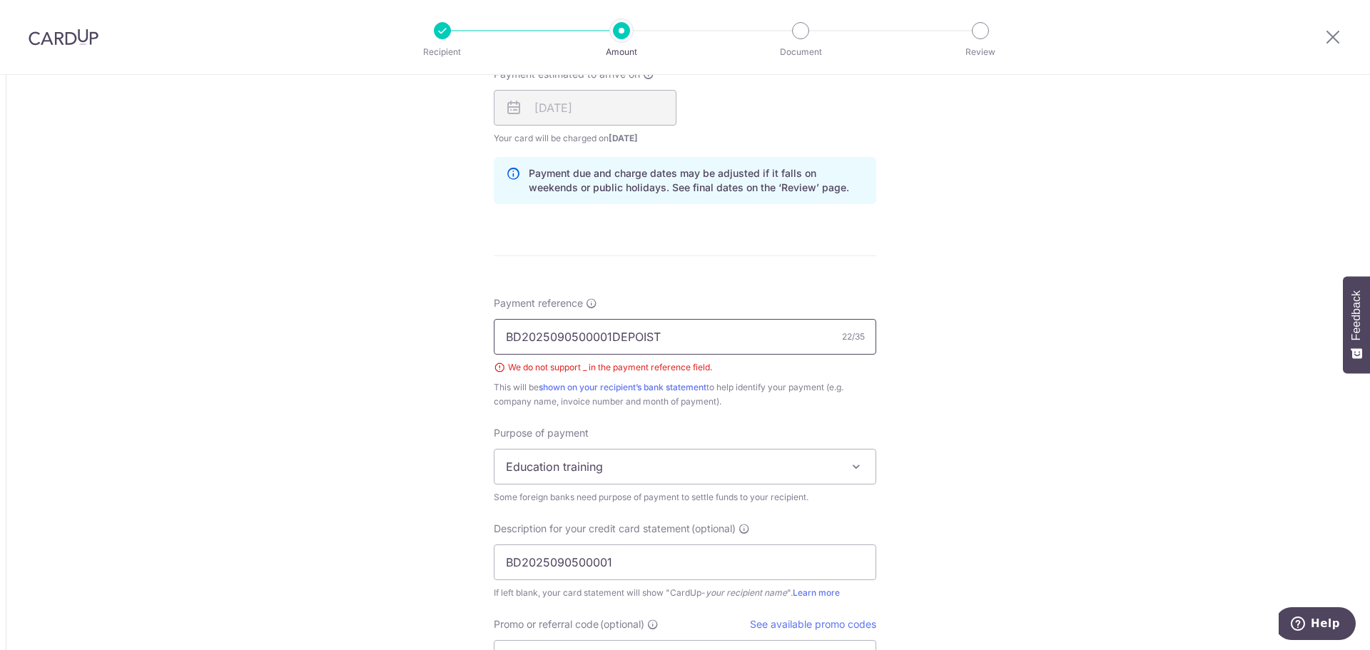
click at [633, 339] on input "BD2025090500001DEPOIST" at bounding box center [685, 337] width 382 height 36
type input "BD2025090500001DEP"
click at [970, 300] on div "Tell us more about your payment Amount due to recipient CNY 46,178.00 46178 1 C…" at bounding box center [685, 14] width 1370 height 2041
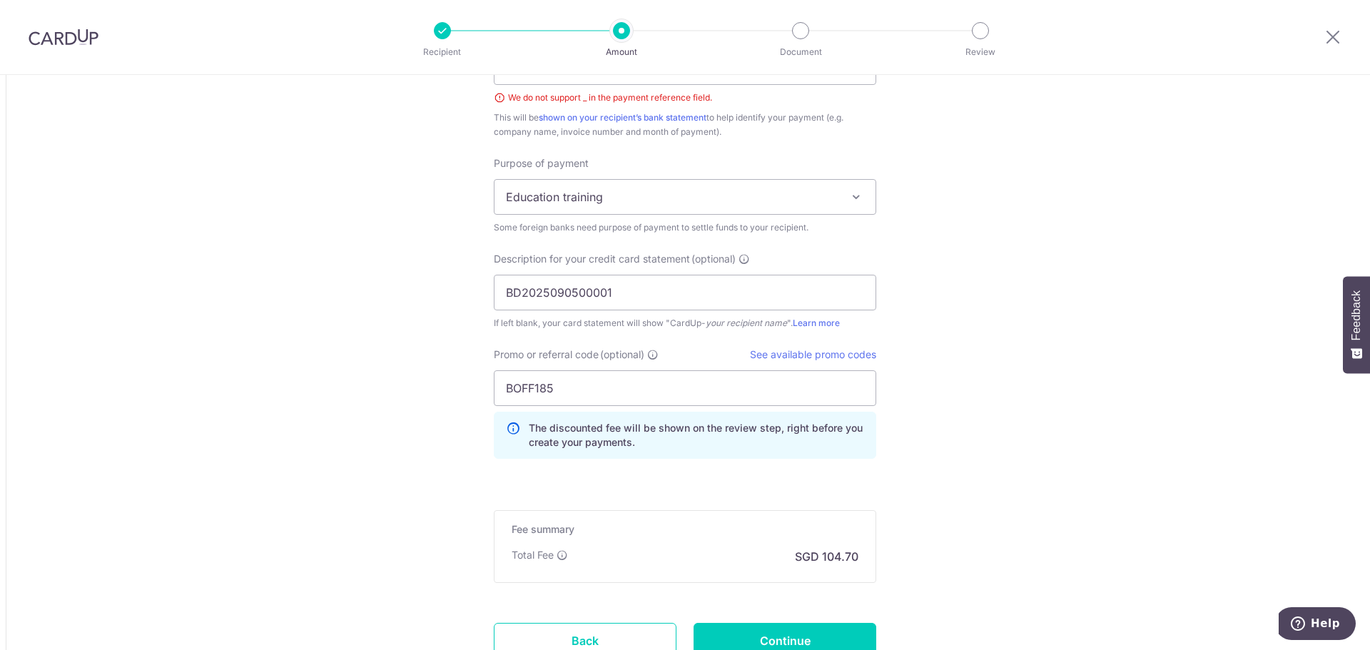
scroll to position [1466, 0]
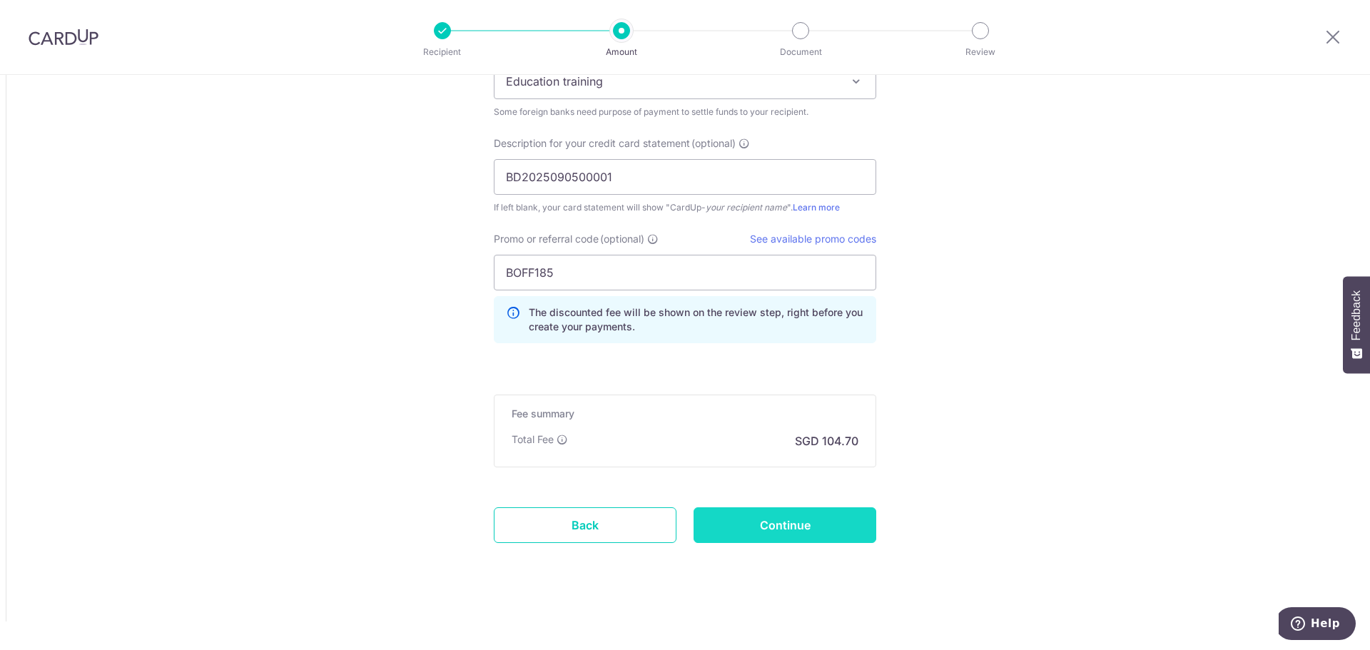
click at [854, 515] on input "Continue" at bounding box center [784, 525] width 183 height 36
type input "Create Schedule"
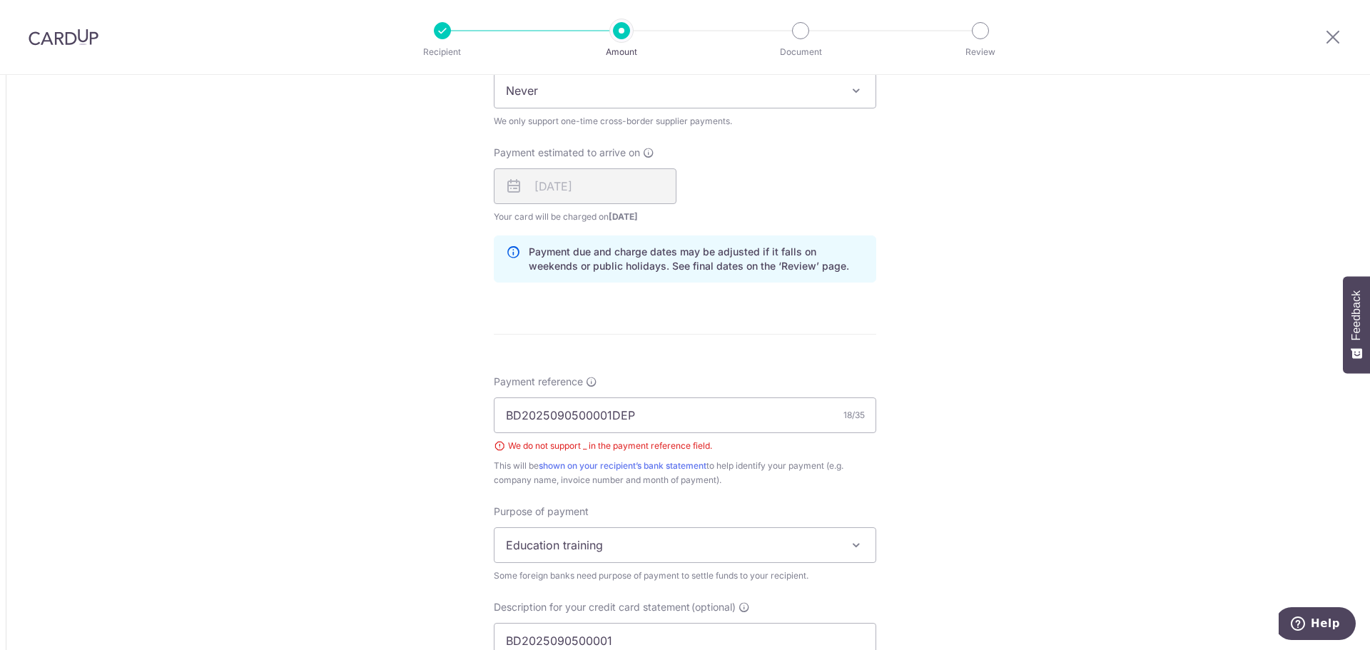
scroll to position [769, 0]
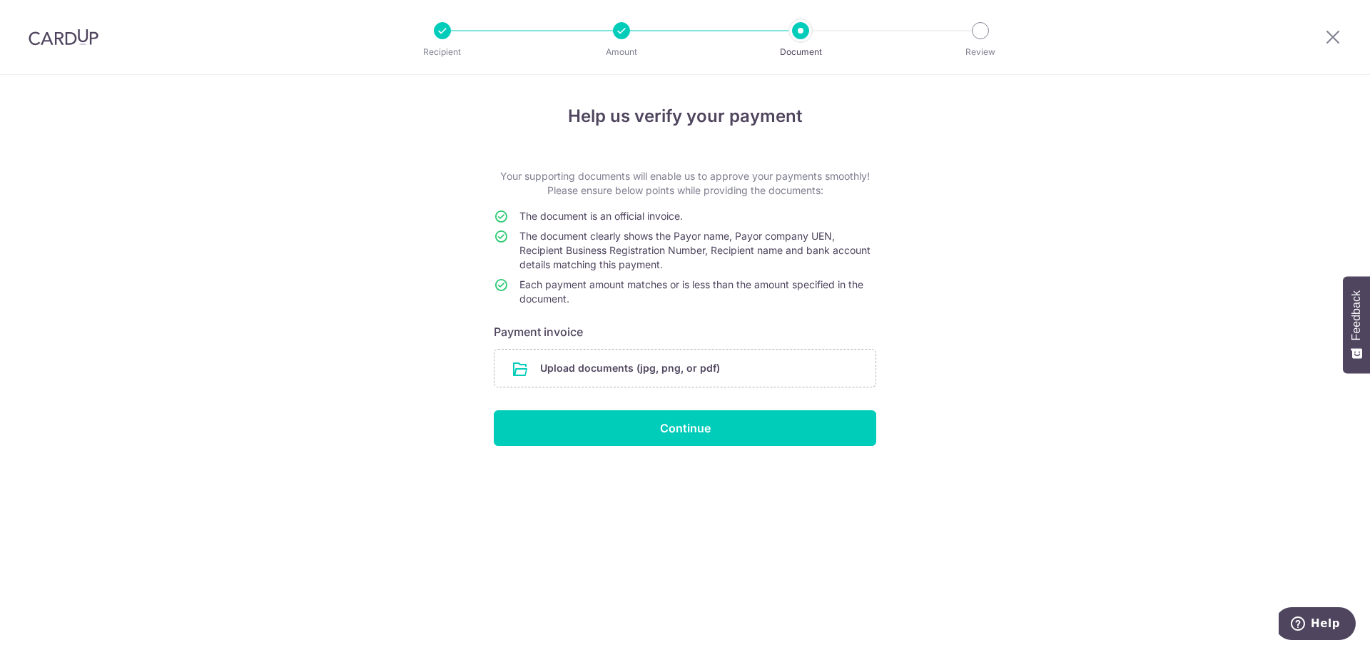
click at [812, 391] on form "Your supporting documents will enable us to approve your payments smoothly! Ple…" at bounding box center [685, 307] width 382 height 277
click at [809, 380] on input "file" at bounding box center [684, 368] width 381 height 37
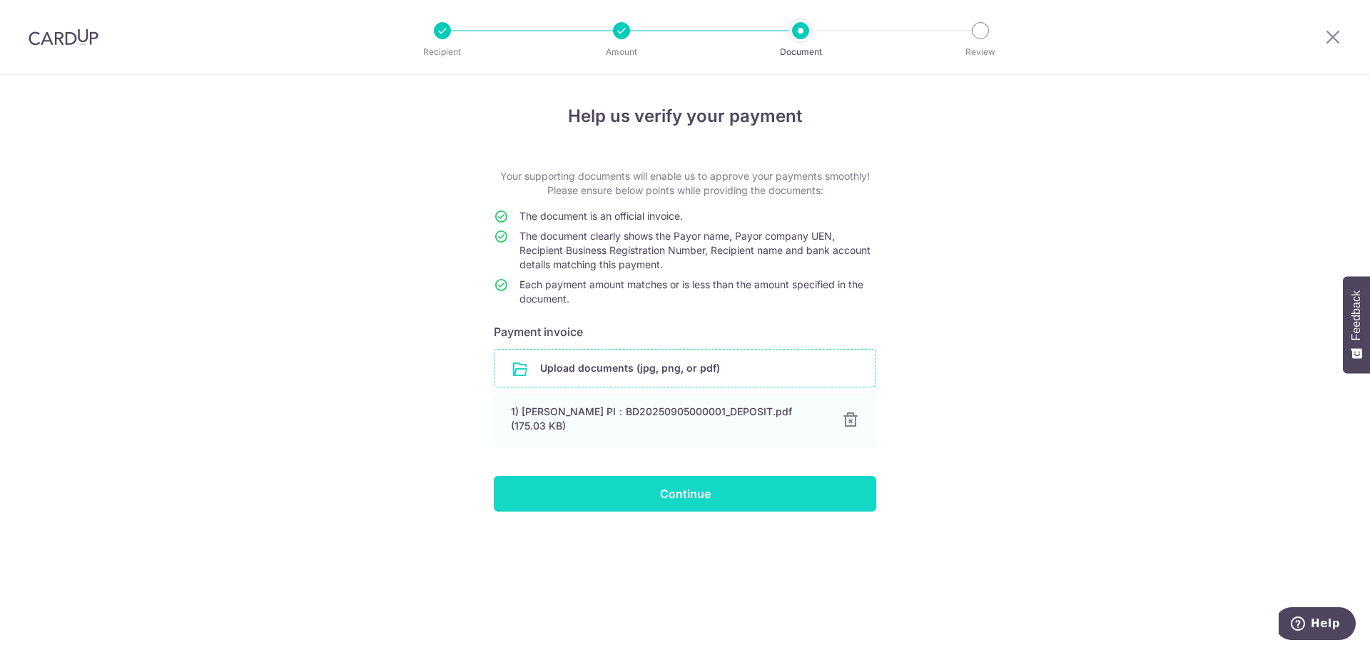
click at [822, 487] on input "Continue" at bounding box center [685, 494] width 382 height 36
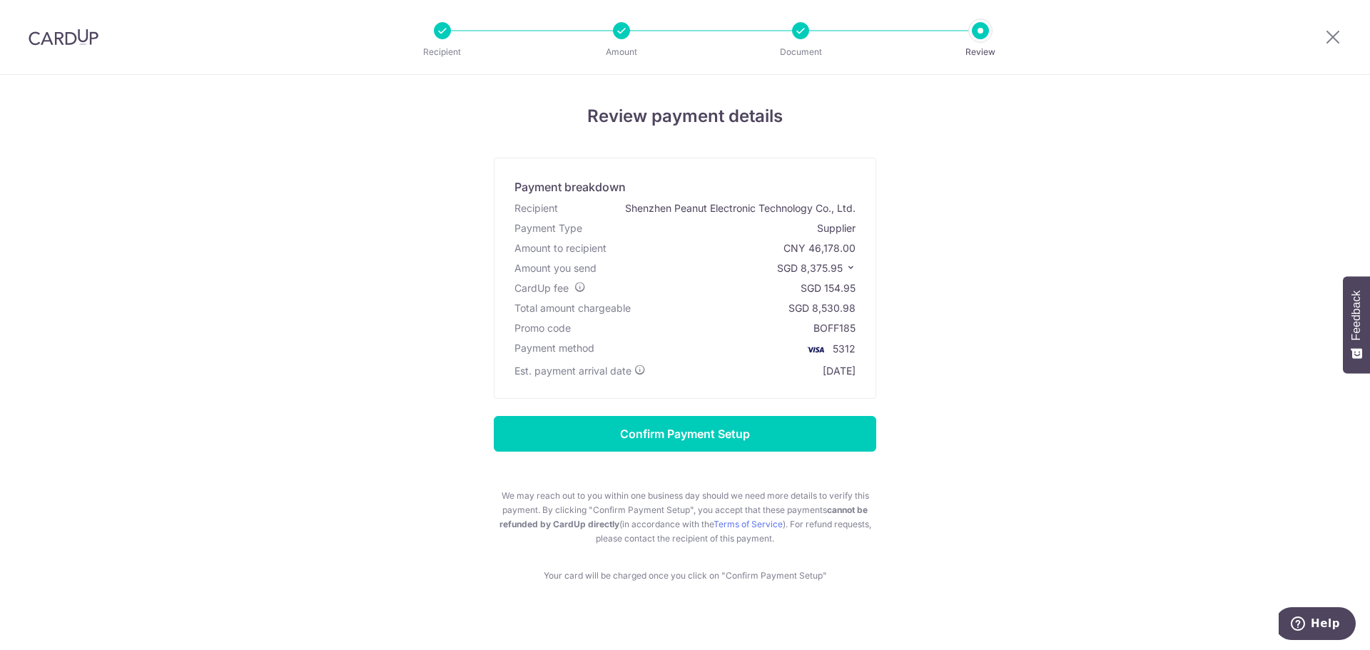
click at [1031, 327] on div "Review payment details Payment breakdown Recipient Shenzhen Peanut Electronic T…" at bounding box center [685, 342] width 835 height 479
click at [820, 324] on div "BOFF185" at bounding box center [834, 328] width 42 height 14
click at [845, 268] on icon at bounding box center [850, 268] width 10 height 10
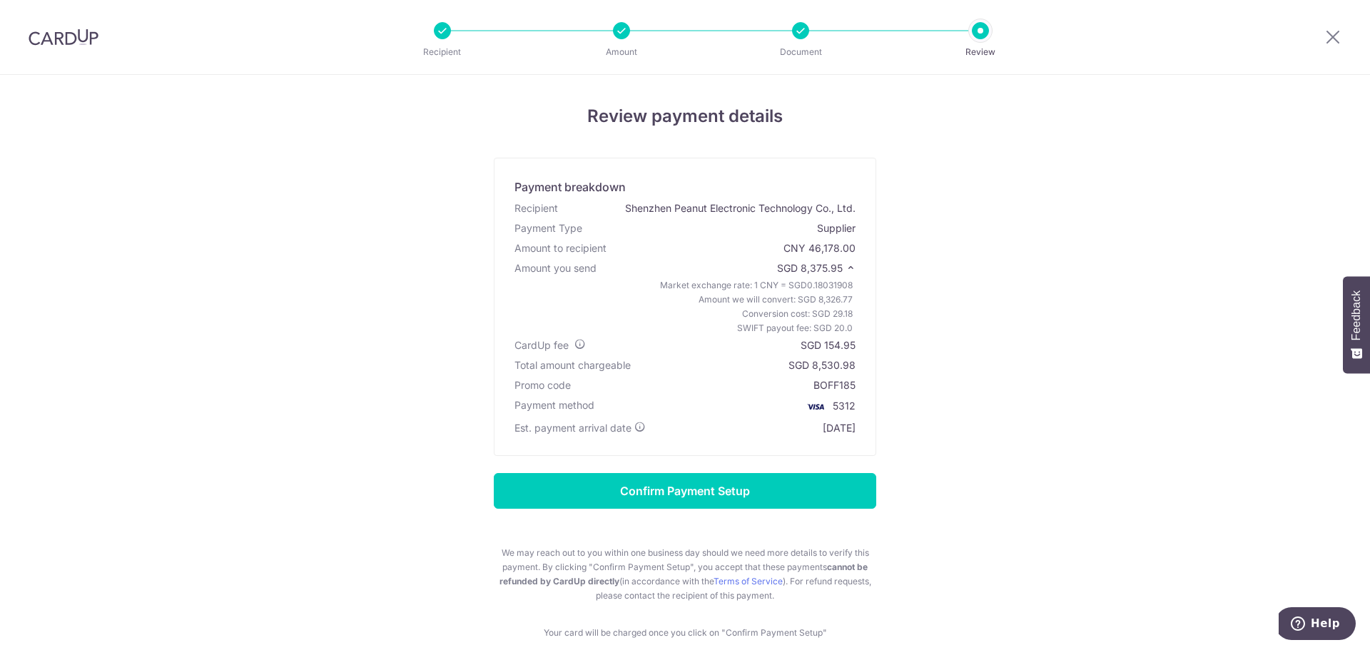
click at [798, 29] on div at bounding box center [800, 30] width 17 height 17
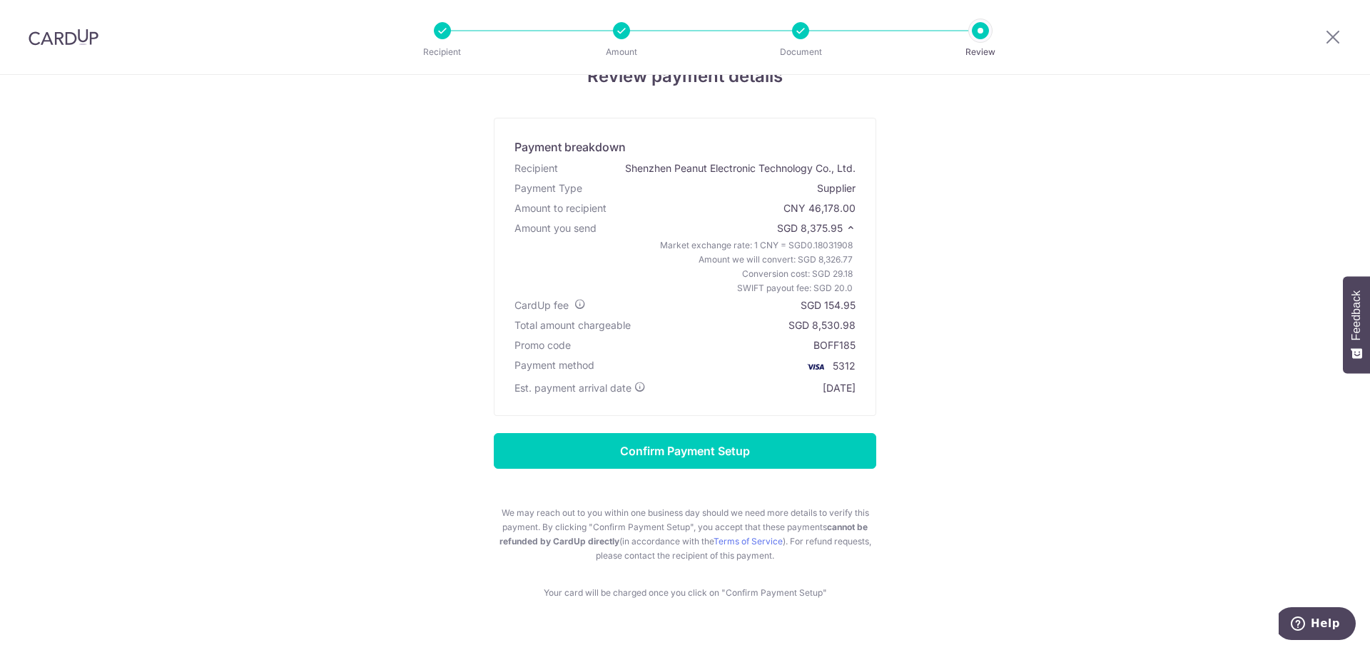
scroll to position [74, 0]
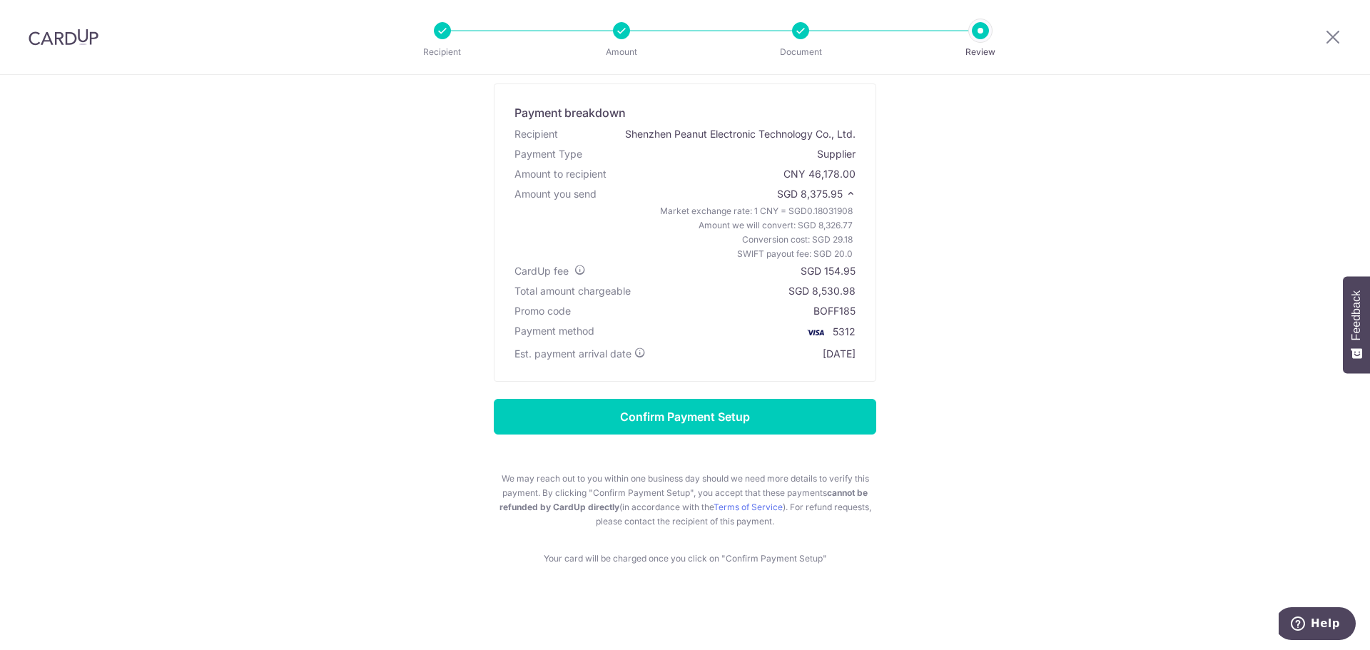
click at [1049, 568] on div "Review payment details Payment breakdown Recipient Shenzhen Peanut Electronic T…" at bounding box center [685, 325] width 1370 height 649
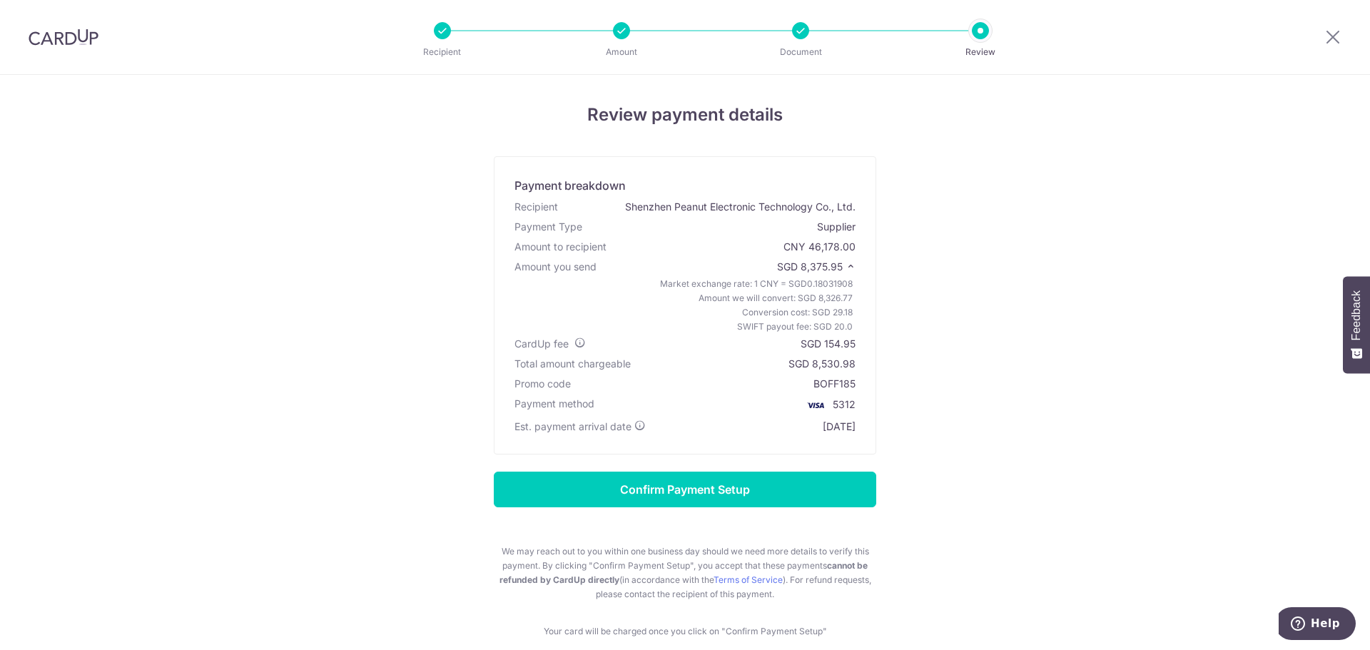
scroll to position [0, 0]
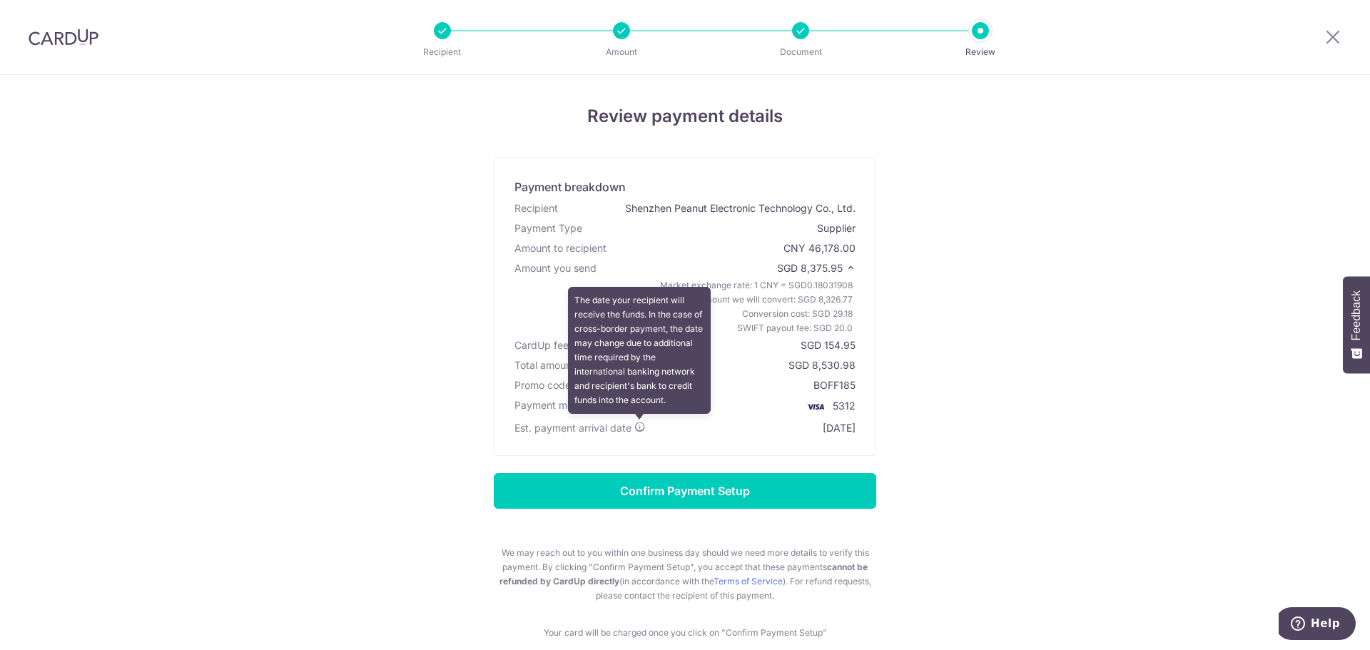
click at [636, 427] on icon at bounding box center [639, 426] width 11 height 11
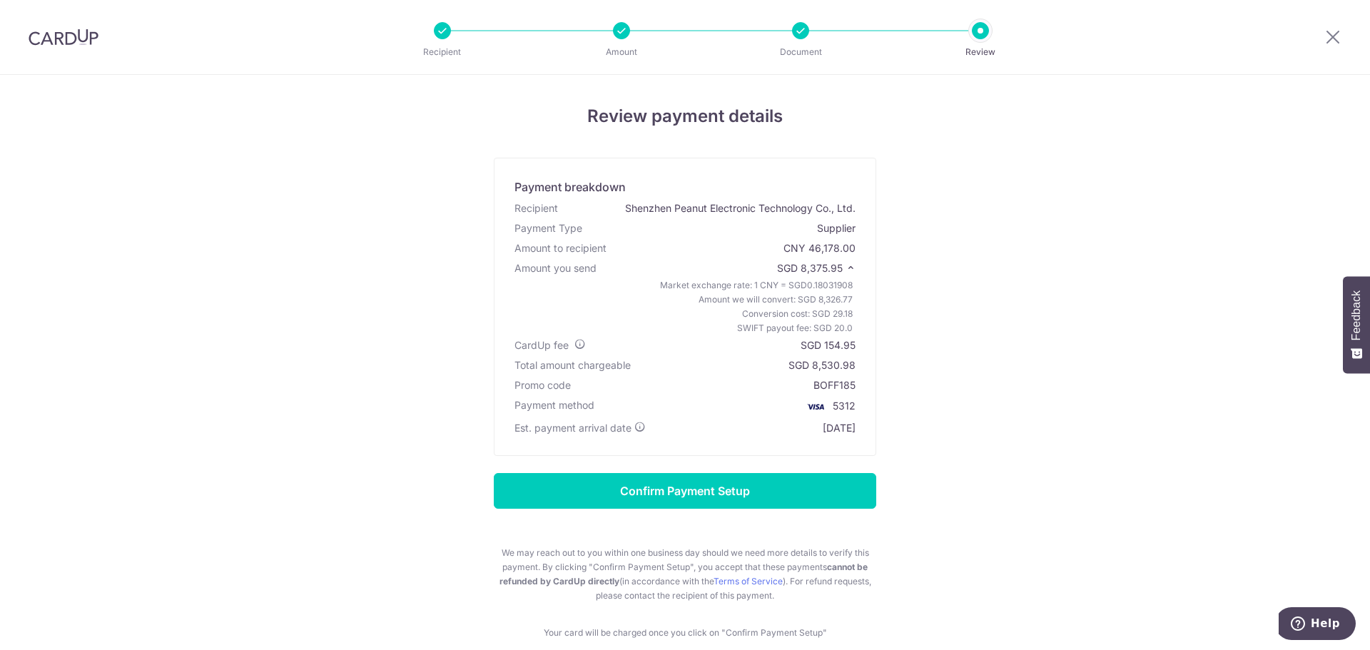
click at [815, 288] on span "0.18031908" at bounding box center [830, 285] width 46 height 11
copy span "0.18031908"
click at [486, 431] on div "Review payment details Payment breakdown Recipient Shenzhen Peanut Electronic T…" at bounding box center [685, 371] width 835 height 537
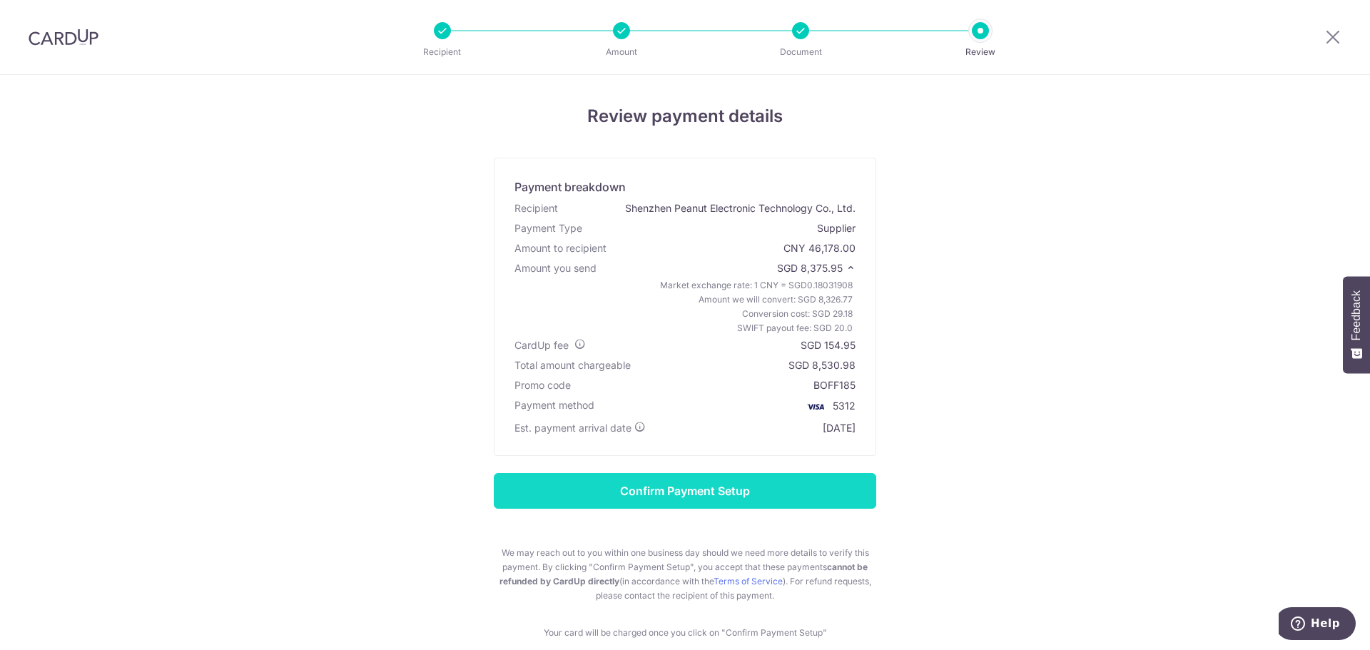
click at [685, 507] on input "Confirm Payment Setup" at bounding box center [685, 491] width 382 height 36
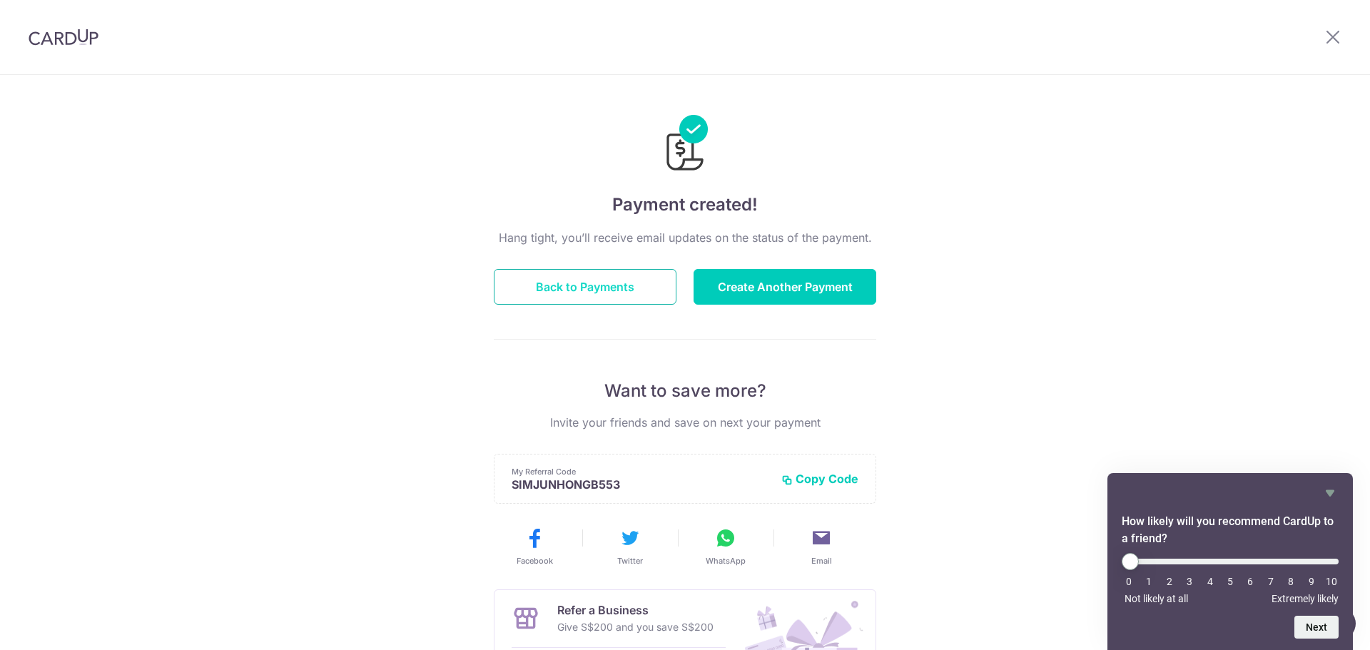
click at [589, 298] on button "Back to Payments" at bounding box center [585, 287] width 183 height 36
